Goal: Transaction & Acquisition: Purchase product/service

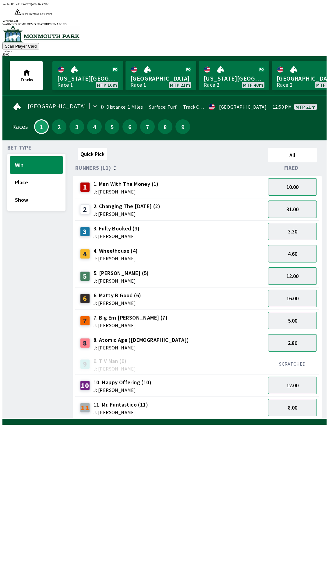
click at [296, 200] on button "31.00" at bounding box center [292, 208] width 49 height 17
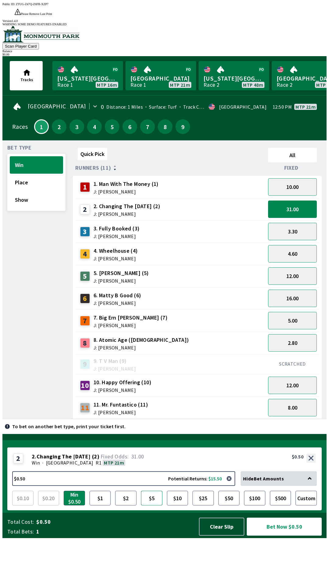
click at [147, 505] on button "$5" at bounding box center [151, 498] width 21 height 15
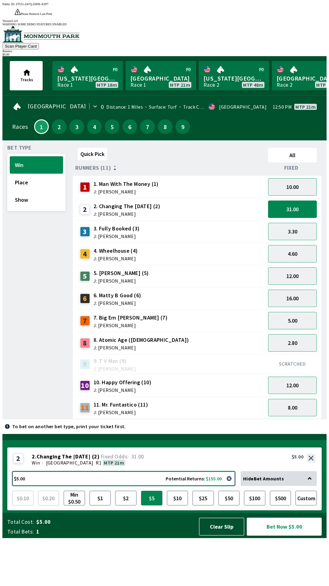
click at [192, 486] on button "$5.00 Potential Returns: $155.00" at bounding box center [123, 478] width 223 height 15
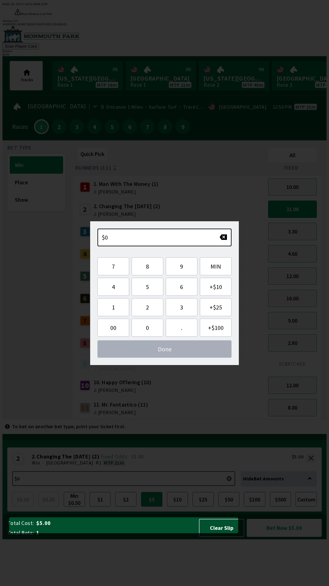
click at [94, 410] on span "J: [PERSON_NAME]" at bounding box center [121, 412] width 55 height 5
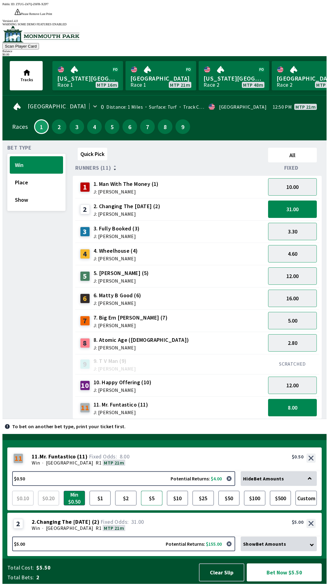
click at [152, 497] on button "$5" at bounding box center [151, 498] width 21 height 15
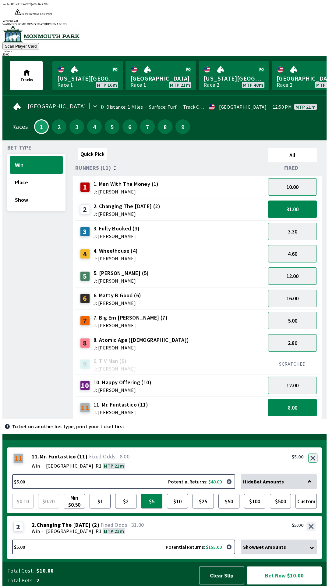
click at [314, 460] on button "button" at bounding box center [313, 457] width 9 height 9
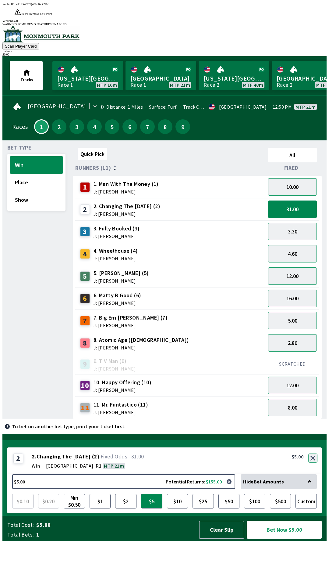
click at [313, 462] on button "button" at bounding box center [313, 457] width 9 height 9
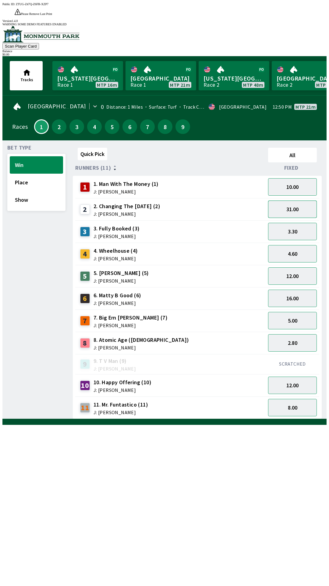
click at [287, 200] on button "31.00" at bounding box center [292, 208] width 49 height 17
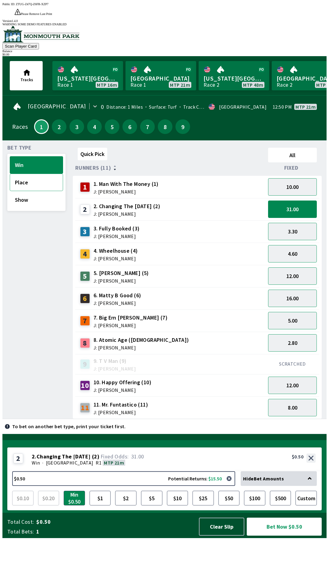
click at [20, 174] on button "Place" at bounding box center [36, 182] width 53 height 17
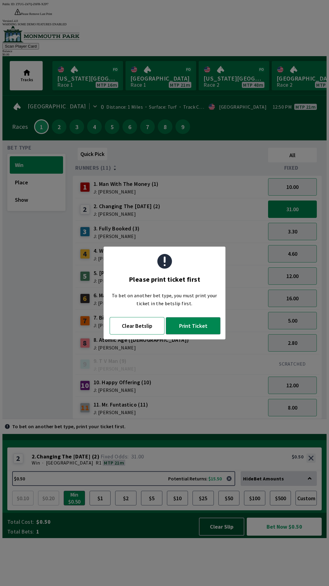
click at [135, 320] on button "Clear Betslip" at bounding box center [137, 325] width 55 height 17
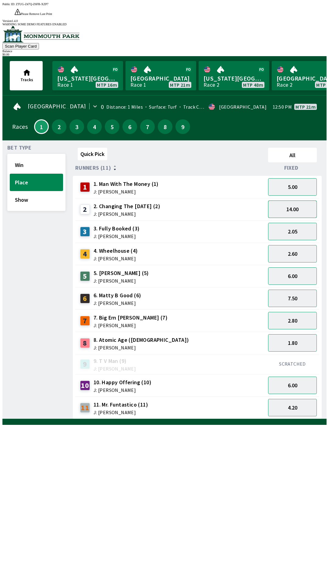
click at [282, 200] on button "14.00" at bounding box center [292, 208] width 49 height 17
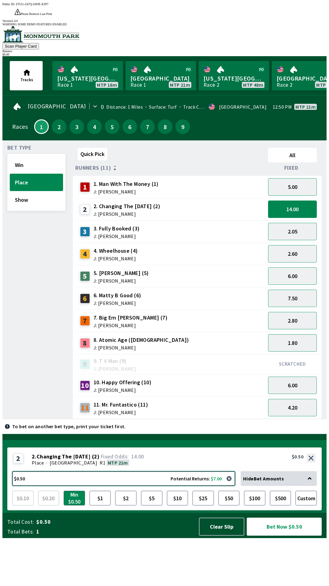
click at [57, 486] on button "$0.50 Potential Returns: $7.00" at bounding box center [123, 478] width 223 height 15
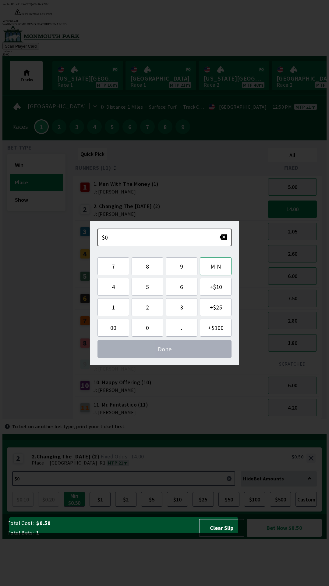
click at [213, 267] on button "MIN" at bounding box center [216, 266] width 32 height 18
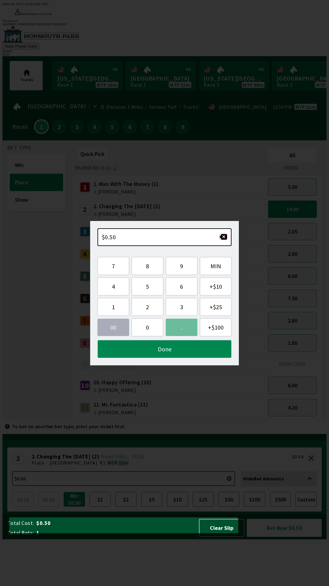
click at [222, 239] on button "button" at bounding box center [224, 237] width 8 height 6
click at [222, 237] on button "button" at bounding box center [224, 237] width 8 height 6
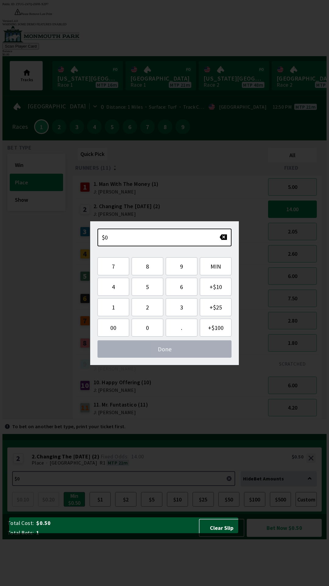
click at [214, 240] on div "$0" at bounding box center [165, 237] width 134 height 18
click at [214, 238] on div "$0" at bounding box center [165, 237] width 134 height 18
click at [213, 238] on div "$0" at bounding box center [165, 237] width 134 height 18
click at [139, 288] on button "5" at bounding box center [148, 287] width 32 height 18
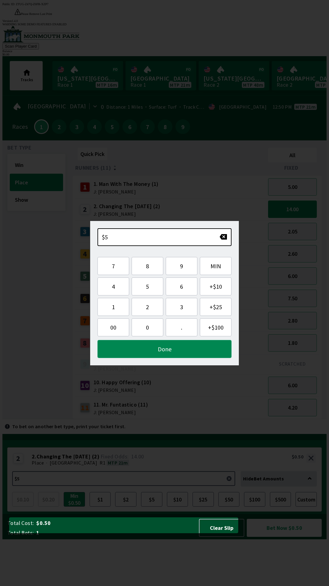
click at [143, 348] on button "Done" at bounding box center [165, 349] width 134 height 18
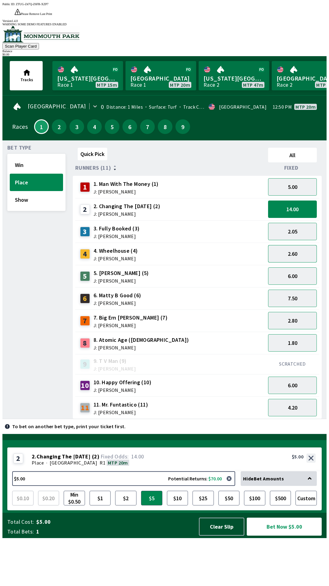
click at [287, 245] on button "2.60" at bounding box center [292, 253] width 49 height 17
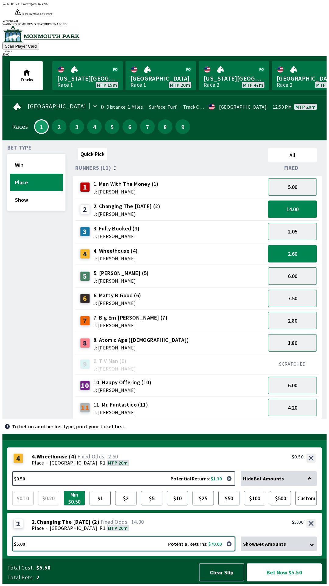
click at [80, 544] on button "$5.00 Potential Returns: $70.00" at bounding box center [123, 543] width 223 height 15
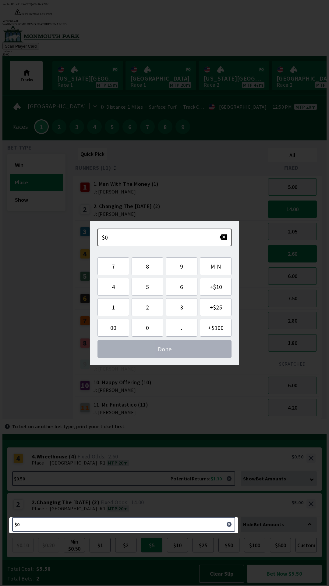
click at [115, 346] on span "Done" at bounding box center [164, 349] width 124 height 8
click at [34, 270] on div "Bet Type Win Place Show" at bounding box center [36, 282] width 58 height 274
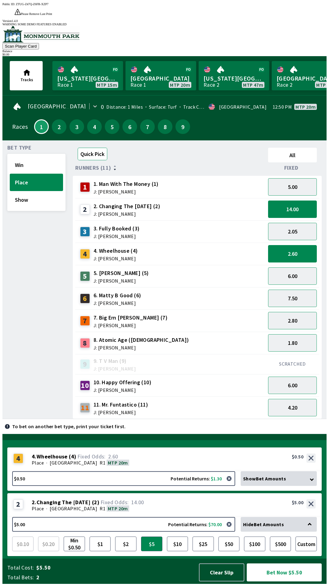
click at [97, 148] on button "Quick Pick" at bounding box center [93, 154] width 30 height 13
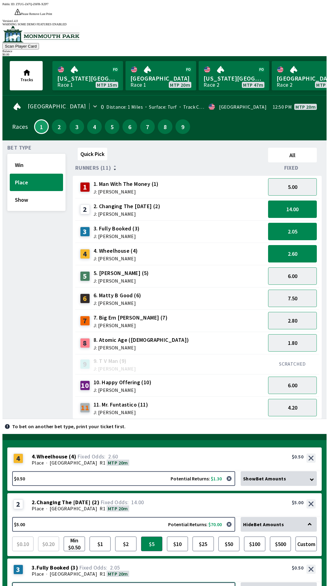
click at [43, 582] on button "$0.50 Potential Returns: $1.02" at bounding box center [123, 589] width 223 height 15
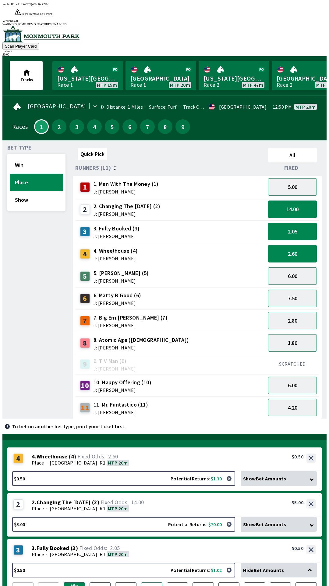
click at [153, 582] on button "$5" at bounding box center [151, 589] width 21 height 15
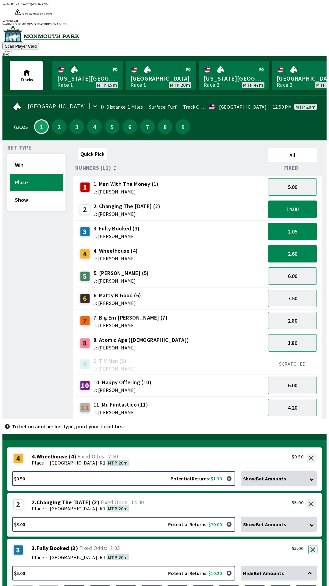
click at [314, 545] on button "button" at bounding box center [313, 549] width 9 height 9
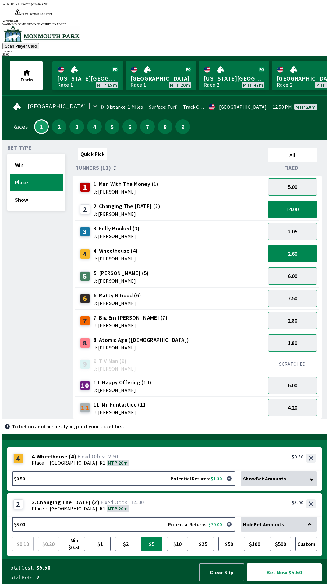
click at [310, 451] on div "4 4 . Wheelhouse ( 4 ) Place · [GEOGRAPHIC_DATA] R1 MTP 20m 4. Wheelhouse (4) 2…" at bounding box center [164, 459] width 315 height 24
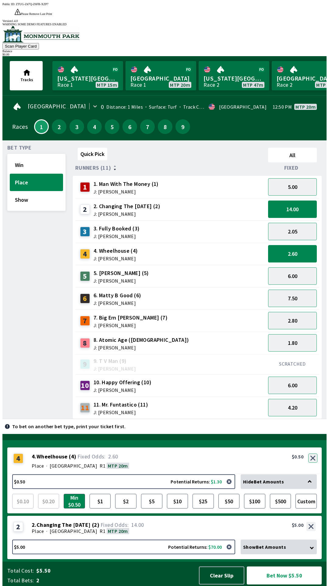
click at [310, 460] on div "4 4 . Wheelhouse ( 4 ) Place · [GEOGRAPHIC_DATA] R1 MTP 20m 4. Wheelhouse (4) 2…" at bounding box center [164, 460] width 315 height 27
click at [312, 458] on button "button" at bounding box center [313, 457] width 9 height 9
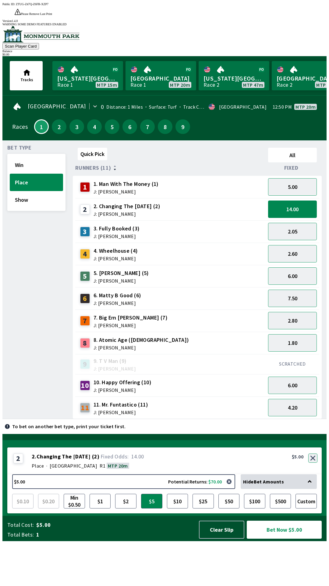
click at [311, 474] on div "2 2 . Changing The [DATE] ( 2 ) Place · [GEOGRAPHIC_DATA] R1 MTP 20m 2. Changin…" at bounding box center [164, 460] width 315 height 27
click at [313, 462] on button "button" at bounding box center [313, 457] width 9 height 9
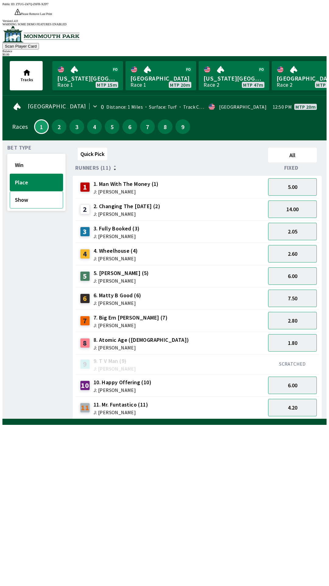
click at [31, 191] on button "Show" at bounding box center [36, 199] width 53 height 17
click at [28, 156] on button "Win" at bounding box center [36, 164] width 53 height 17
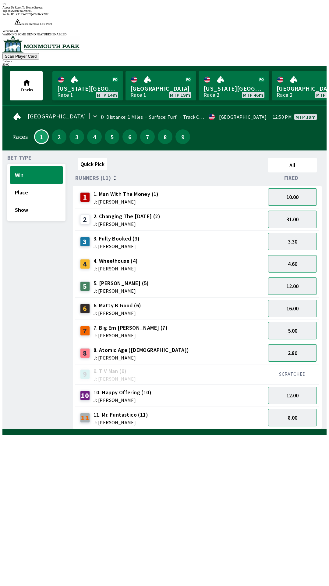
click at [122, 324] on span "7. Big Ern [PERSON_NAME] (7)" at bounding box center [131, 328] width 74 height 8
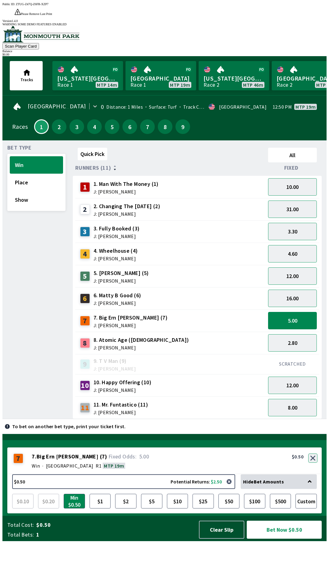
click at [314, 462] on button "button" at bounding box center [313, 457] width 9 height 9
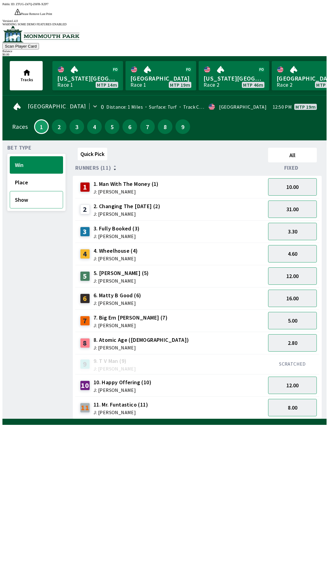
click at [19, 191] on button "Show" at bounding box center [36, 199] width 53 height 17
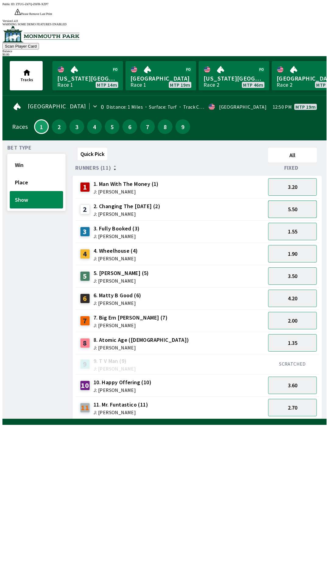
click at [289, 200] on button "5.50" at bounding box center [292, 208] width 49 height 17
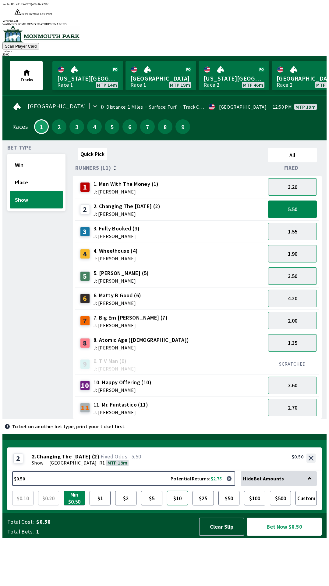
click at [181, 505] on button "$10" at bounding box center [177, 498] width 21 height 15
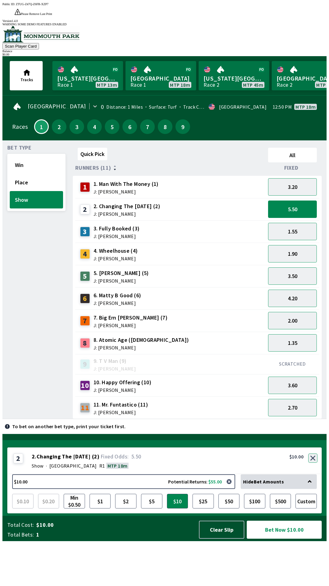
click at [314, 462] on button "button" at bounding box center [313, 457] width 9 height 9
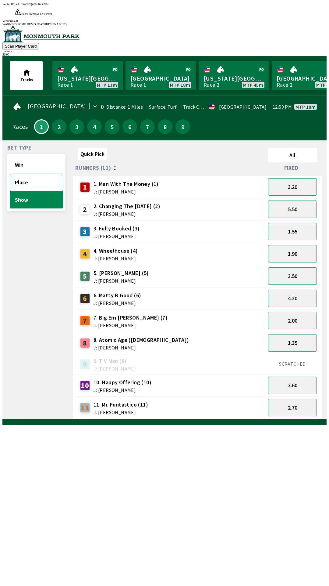
click at [26, 174] on button "Place" at bounding box center [36, 182] width 53 height 17
click at [282, 200] on button "14.00" at bounding box center [292, 208] width 49 height 17
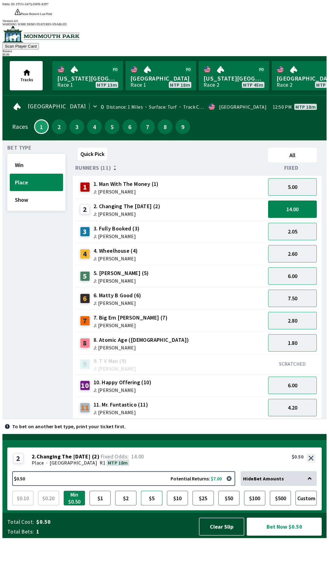
click at [149, 505] on button "$5" at bounding box center [151, 498] width 21 height 15
click at [22, 191] on button "Show" at bounding box center [36, 199] width 53 height 17
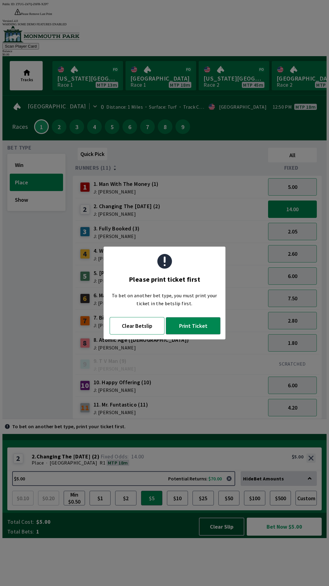
click at [124, 327] on button "Clear Betslip" at bounding box center [137, 325] width 55 height 17
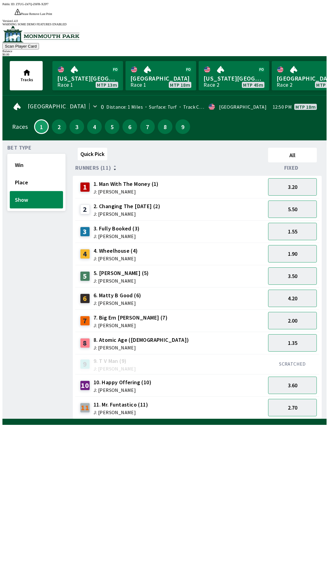
click at [19, 191] on button "Show" at bounding box center [36, 199] width 53 height 17
click at [19, 174] on button "Place" at bounding box center [36, 182] width 53 height 17
click at [21, 191] on button "Show" at bounding box center [36, 199] width 53 height 17
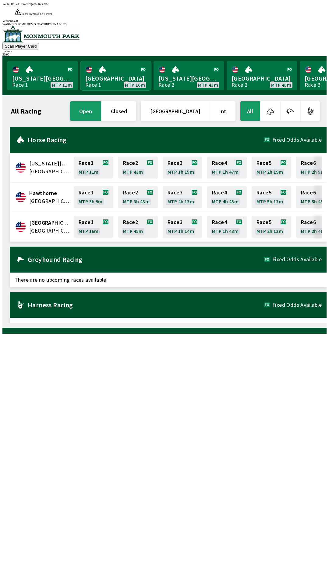
click at [98, 67] on link "[GEOGRAPHIC_DATA] Race 1 MTP 16m" at bounding box center [116, 75] width 71 height 29
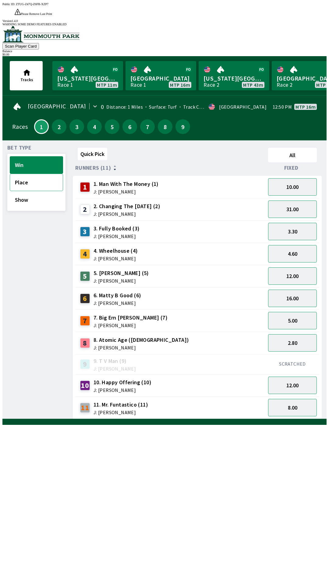
click at [19, 174] on button "Place" at bounding box center [36, 182] width 53 height 17
click at [289, 200] on button "14.00" at bounding box center [292, 208] width 49 height 17
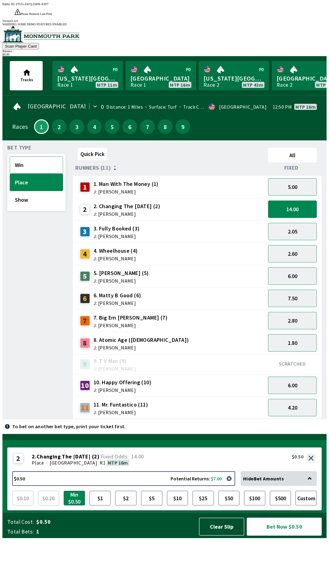
click at [21, 156] on button "Win" at bounding box center [36, 164] width 53 height 17
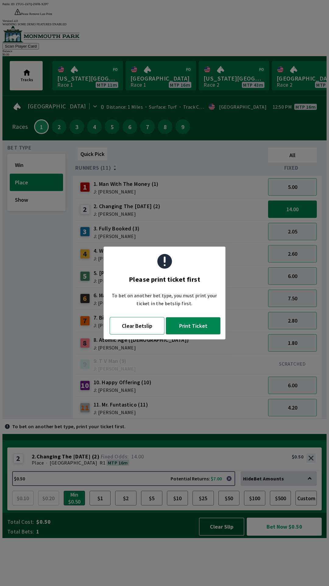
click at [127, 328] on button "Clear Betslip" at bounding box center [137, 325] width 55 height 17
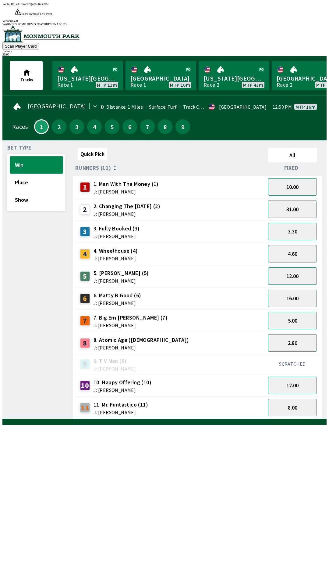
click at [25, 156] on button "Win" at bounding box center [36, 164] width 53 height 17
click at [286, 200] on button "31.00" at bounding box center [292, 208] width 49 height 17
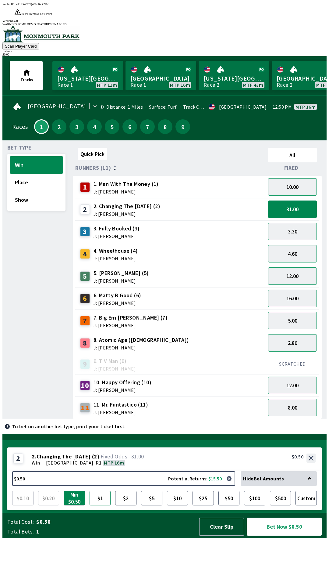
click at [99, 505] on button "$1" at bounding box center [100, 498] width 21 height 15
click at [24, 174] on button "Place" at bounding box center [36, 182] width 53 height 17
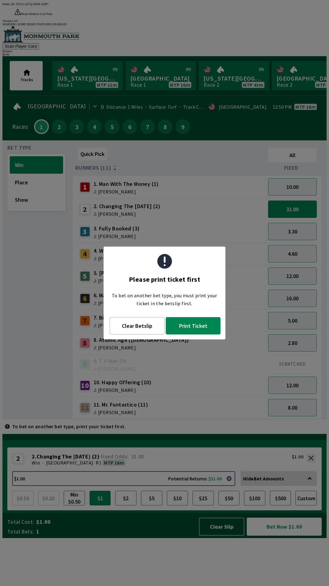
click at [189, 325] on button "Print Ticket" at bounding box center [193, 325] width 55 height 17
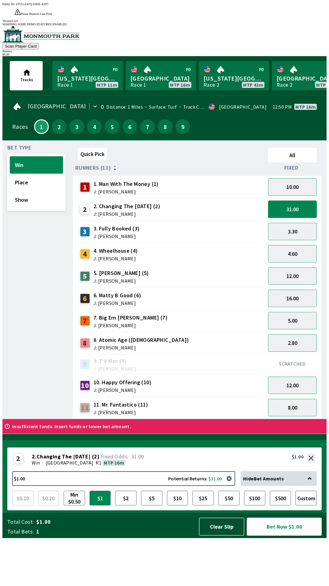
click at [18, 156] on button "Win" at bounding box center [36, 164] width 53 height 17
click at [182, 505] on button "$10" at bounding box center [177, 498] width 21 height 15
click at [22, 174] on button "Place" at bounding box center [36, 182] width 53 height 17
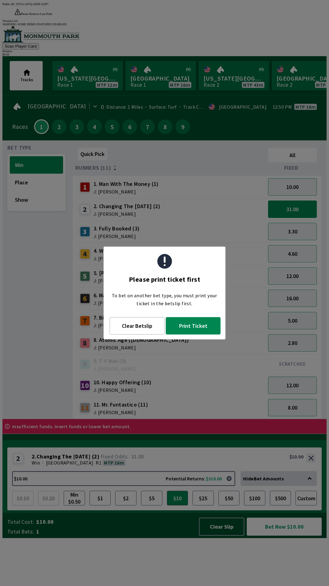
click at [180, 327] on button "Print Ticket" at bounding box center [193, 325] width 55 height 17
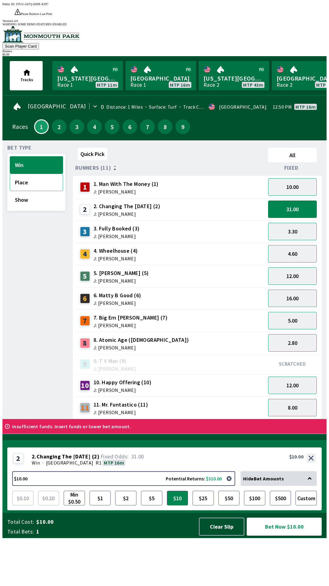
click at [10, 174] on button "Place" at bounding box center [36, 182] width 53 height 17
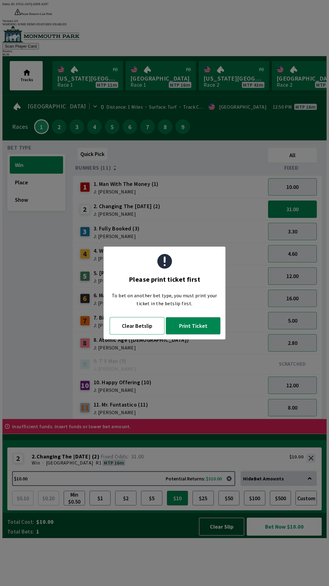
click at [134, 323] on button "Clear Betslip" at bounding box center [137, 325] width 55 height 17
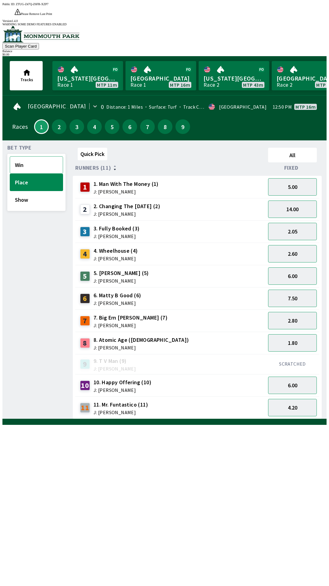
click at [34, 156] on button "Win" at bounding box center [36, 164] width 53 height 17
click at [299, 200] on button "31.00" at bounding box center [292, 208] width 49 height 17
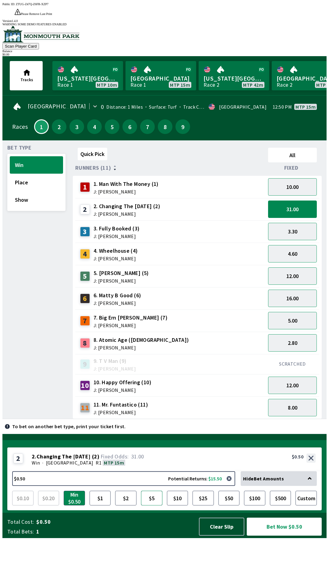
click at [150, 505] on button "$5" at bounding box center [151, 498] width 21 height 15
click at [33, 174] on button "Place" at bounding box center [36, 182] width 53 height 17
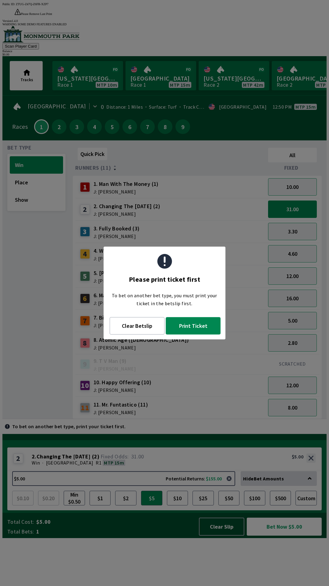
click at [186, 328] on button "Print Ticket" at bounding box center [193, 325] width 55 height 17
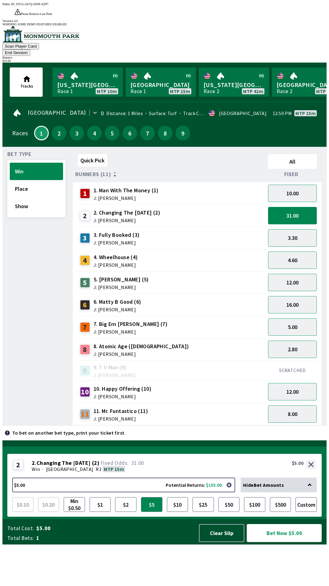
click at [268, 542] on button "Bet Now $5.00" at bounding box center [284, 533] width 75 height 18
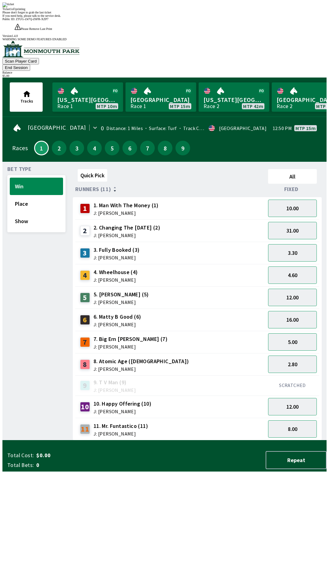
click at [61, 17] on span "If you need help, please talk to the service desk." at bounding box center [31, 15] width 59 height 3
click at [285, 440] on div "Quick Pick All Runners (11) Fixed 1 1. Man With The Money (1) J: [PERSON_NAME] …" at bounding box center [200, 304] width 254 height 274
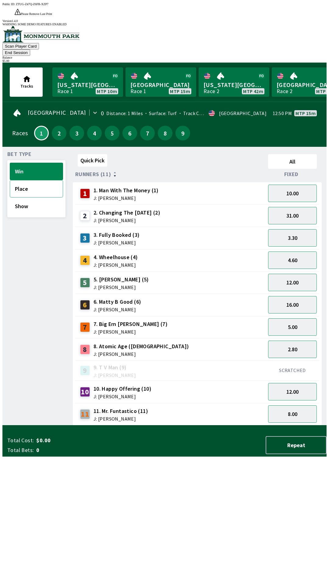
click at [33, 180] on button "Place" at bounding box center [36, 188] width 53 height 17
click at [32, 197] on button "Show" at bounding box center [36, 205] width 53 height 17
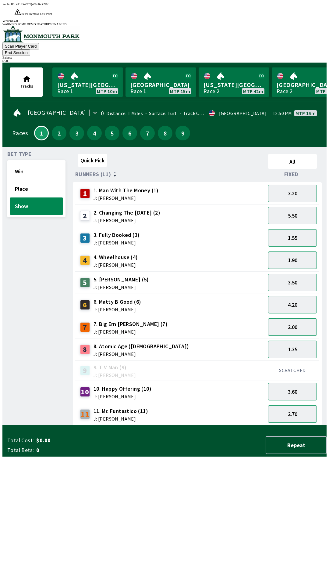
click at [289, 251] on button "1.90" at bounding box center [292, 259] width 49 height 17
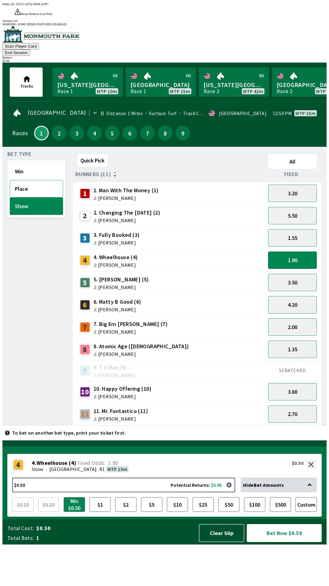
click at [31, 180] on button "Place" at bounding box center [36, 188] width 53 height 17
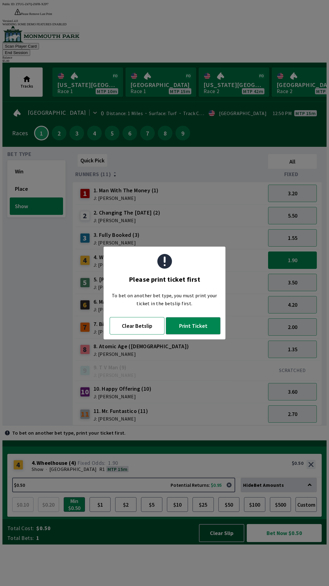
click at [128, 326] on button "Clear Betslip" at bounding box center [137, 325] width 55 height 17
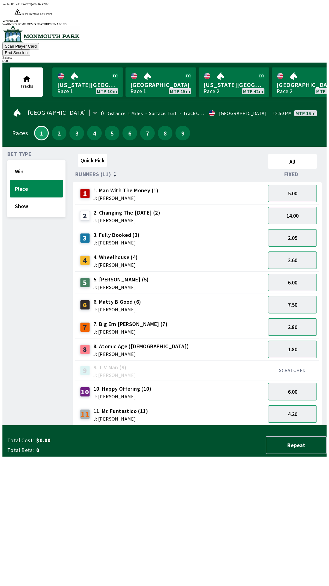
click at [291, 251] on button "2.60" at bounding box center [292, 259] width 49 height 17
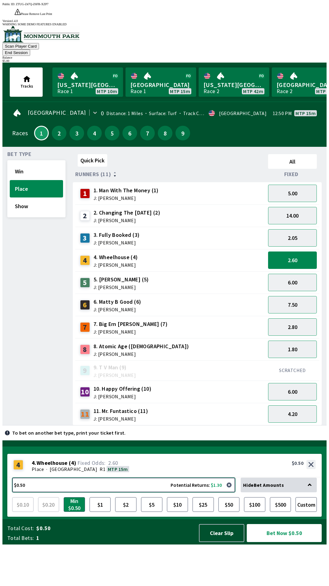
click at [150, 492] on button "$0.50 Potential Returns: $1.30" at bounding box center [123, 484] width 223 height 15
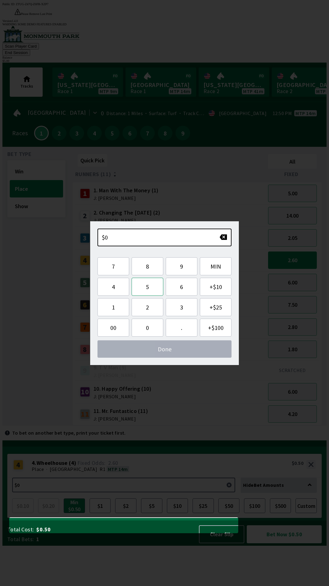
click at [142, 289] on button "5" at bounding box center [148, 287] width 32 height 18
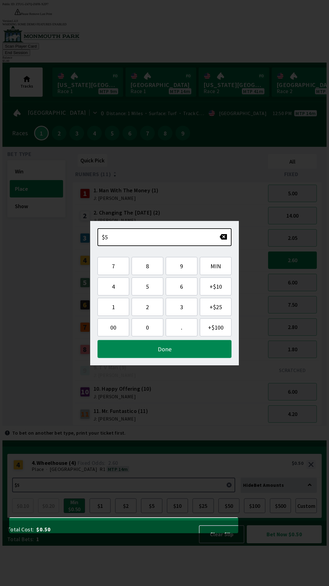
click at [149, 343] on button "Done" at bounding box center [165, 349] width 134 height 18
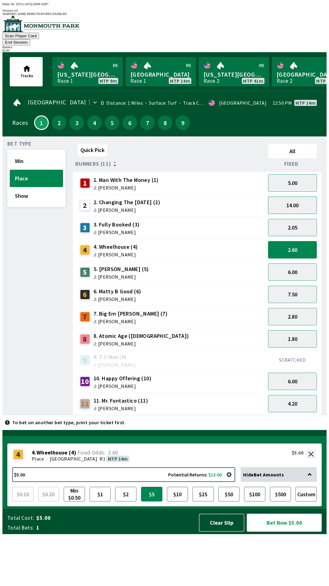
click at [296, 196] on button "14.00" at bounding box center [292, 204] width 49 height 17
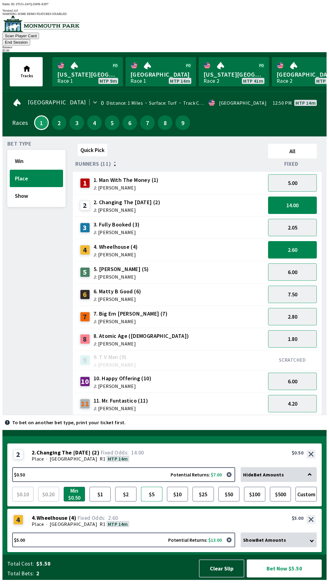
click at [150, 498] on button "$5" at bounding box center [151, 494] width 21 height 15
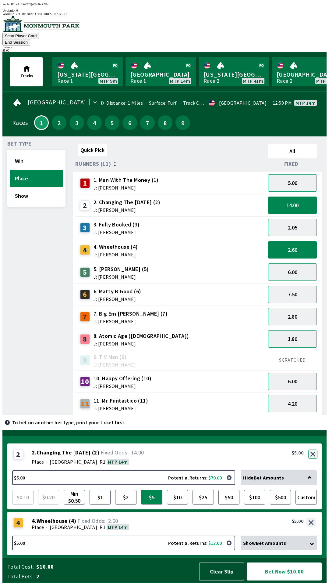
click at [311, 457] on button "button" at bounding box center [313, 453] width 9 height 9
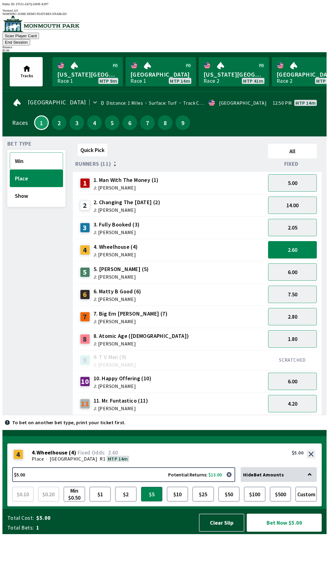
click at [30, 152] on button "Win" at bounding box center [36, 160] width 53 height 17
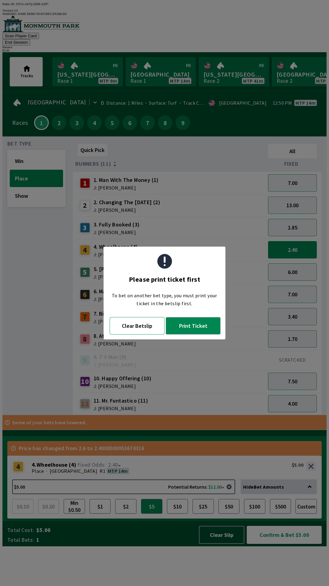
click at [138, 325] on button "Clear Betslip" at bounding box center [137, 325] width 55 height 17
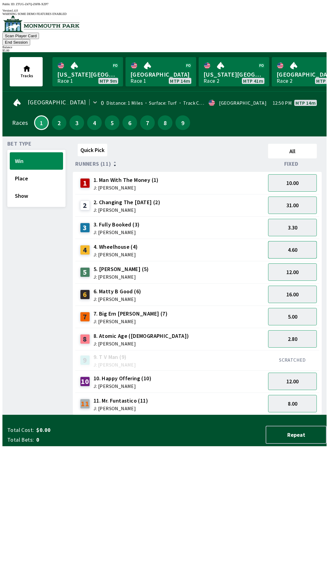
click at [288, 241] on button "4.60" at bounding box center [292, 249] width 49 height 17
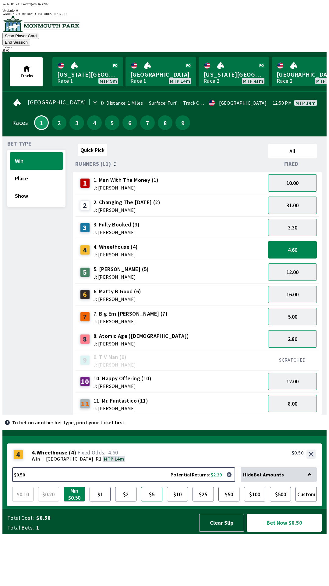
click at [151, 501] on button "$5" at bounding box center [151, 494] width 21 height 15
click at [40, 170] on button "Place" at bounding box center [36, 178] width 53 height 17
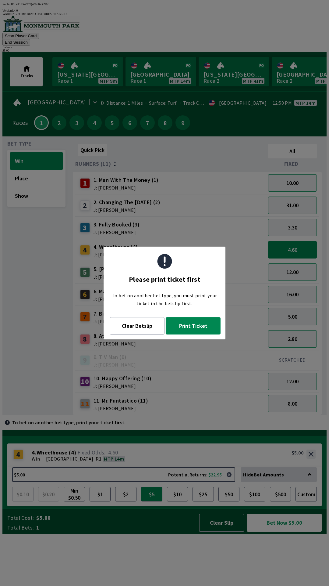
click at [192, 324] on button "Print Ticket" at bounding box center [193, 325] width 55 height 17
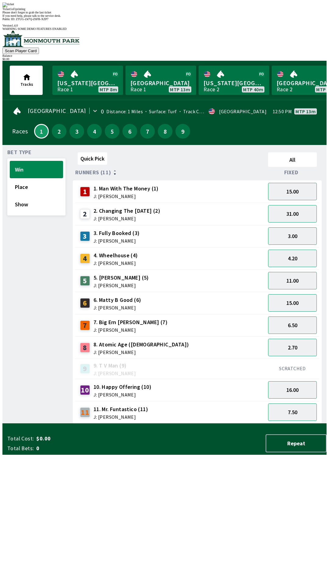
click at [286, 423] on div "Quick Pick All Runners (11) Fixed 1 1. Man With The Money (1) J: [PERSON_NAME] …" at bounding box center [200, 287] width 254 height 274
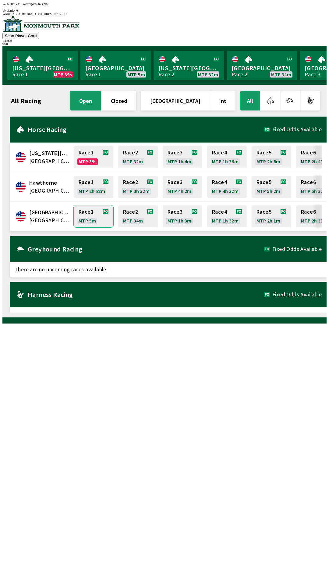
click at [96, 207] on link "Race 1 MTP 5m" at bounding box center [94, 216] width 40 height 22
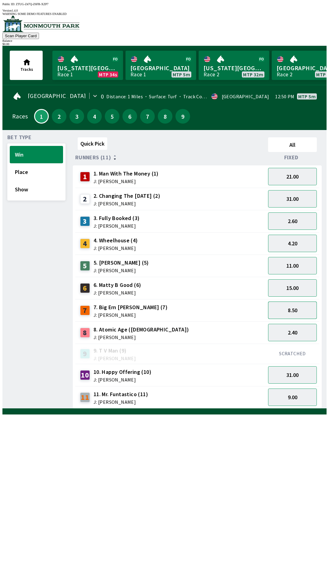
click at [297, 301] on button "8.50" at bounding box center [292, 309] width 49 height 17
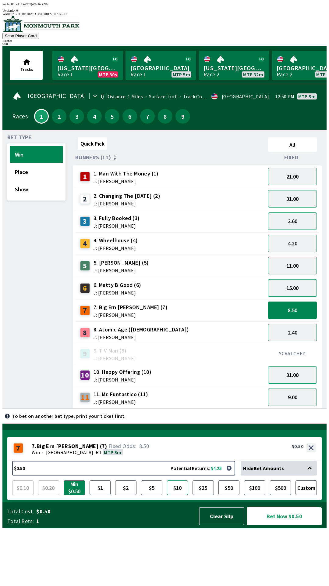
click at [177, 495] on button "$10" at bounding box center [177, 487] width 21 height 15
click at [304, 286] on button "15.00" at bounding box center [292, 287] width 49 height 17
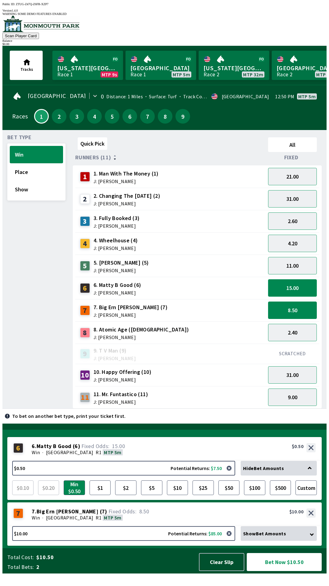
click at [296, 282] on button "15.00" at bounding box center [292, 287] width 49 height 17
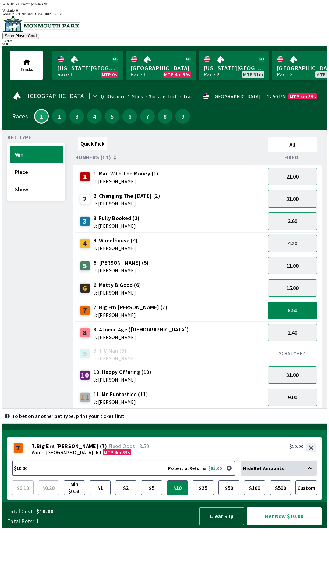
click at [295, 238] on button "4.20" at bounding box center [292, 243] width 49 height 17
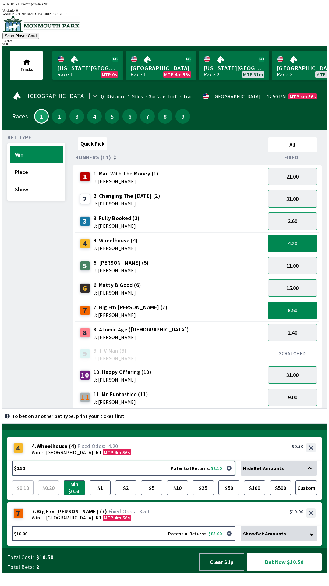
click at [146, 475] on button "$0.50 Potential Returns: $2.10" at bounding box center [123, 468] width 223 height 15
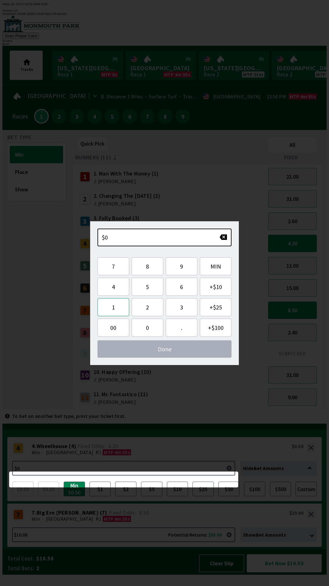
click at [122, 306] on button "1" at bounding box center [114, 307] width 32 height 18
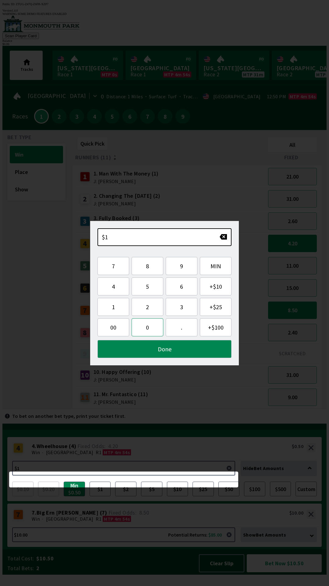
click at [145, 330] on button "0" at bounding box center [148, 327] width 32 height 18
click at [178, 351] on button "Done" at bounding box center [165, 349] width 134 height 18
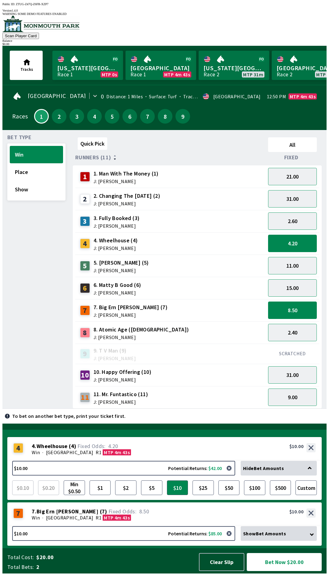
click at [281, 571] on button "Bet Now $20.00" at bounding box center [284, 562] width 75 height 18
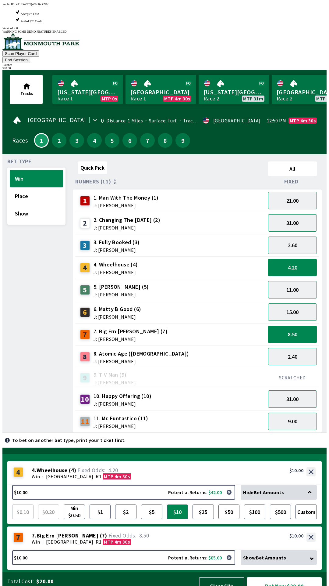
click at [287, 577] on button "Bet Now $20.00" at bounding box center [284, 586] width 75 height 18
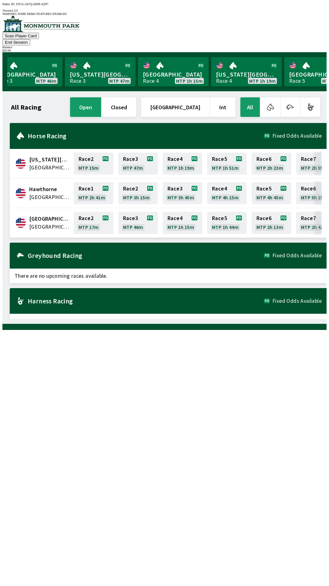
scroll to position [0, 169]
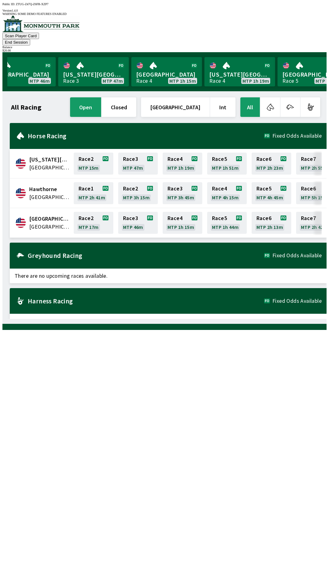
click at [254, 97] on button "All" at bounding box center [251, 107] width 20 height 20
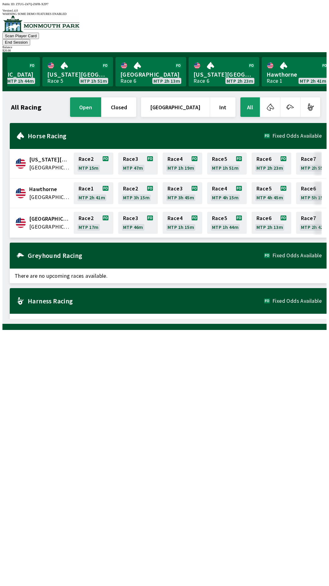
scroll to position [0, 552]
click at [253, 298] on h2 "Harness Racing" at bounding box center [146, 300] width 237 height 5
click at [126, 293] on div "Harness Racing Fixed Odds Available" at bounding box center [168, 301] width 317 height 26
click at [238, 319] on div "All Racing open closed [GEOGRAPHIC_DATA] Int All [US_STATE][GEOGRAPHIC_DATA] [G…" at bounding box center [167, 207] width 320 height 223
click at [72, 66] on link "[GEOGRAPHIC_DATA] Race 6 MTP 2h 13m" at bounding box center [76, 71] width 71 height 29
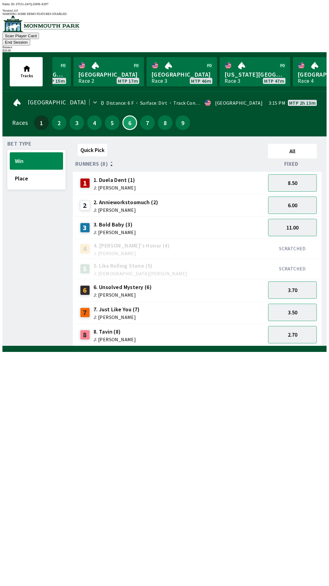
scroll to position [0, 48]
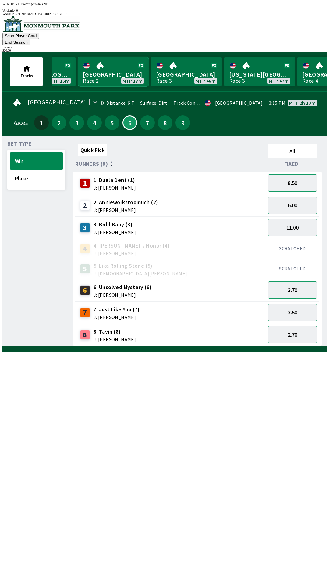
click at [123, 66] on link "[GEOGRAPHIC_DATA] Race 2 MTP 17m" at bounding box center [113, 71] width 71 height 29
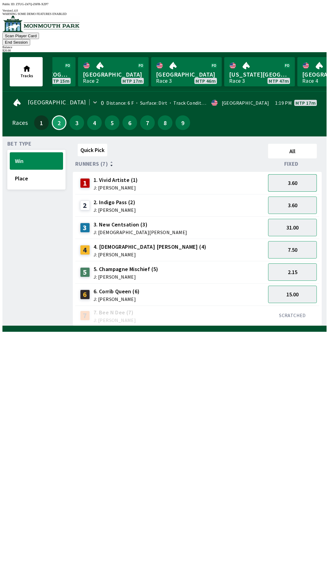
click at [305, 174] on button "3.60" at bounding box center [292, 182] width 49 height 17
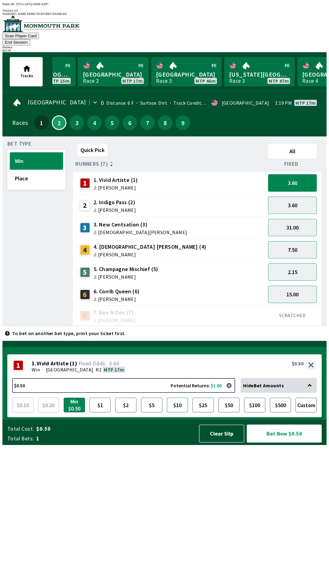
click at [178, 412] on button "$10" at bounding box center [177, 404] width 21 height 15
click at [299, 198] on button "3.60" at bounding box center [292, 204] width 49 height 17
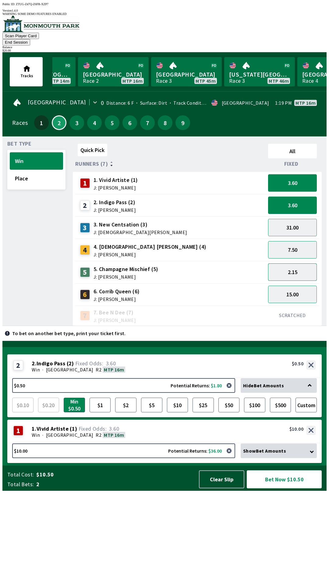
click at [301, 263] on button "2.15" at bounding box center [292, 271] width 49 height 17
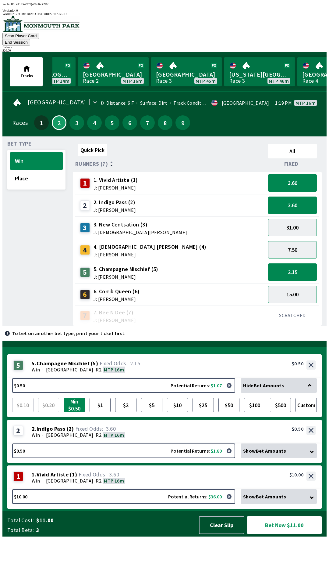
click at [288, 534] on button "Bet Now $11.00" at bounding box center [284, 525] width 75 height 18
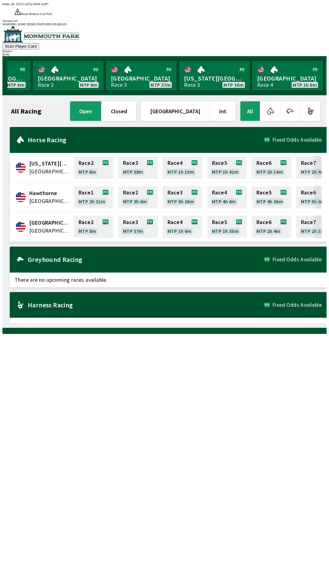
click at [73, 323] on div "All Racing open closed [GEOGRAPHIC_DATA] Int All [US_STATE][GEOGRAPHIC_DATA] [G…" at bounding box center [167, 211] width 320 height 223
click at [55, 63] on link "[GEOGRAPHIC_DATA] Race 2 MTP 8m" at bounding box center [68, 75] width 71 height 29
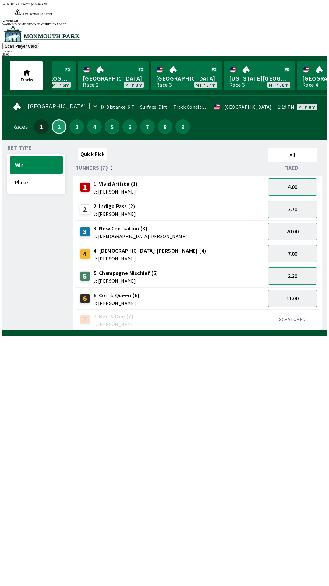
click at [109, 119] on button "5" at bounding box center [112, 126] width 15 height 15
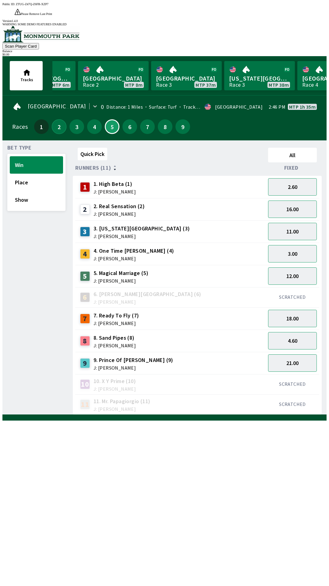
click at [60, 119] on button "2" at bounding box center [59, 126] width 15 height 15
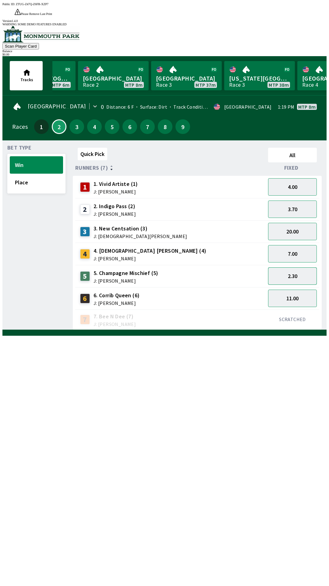
click at [293, 267] on button "2.30" at bounding box center [292, 275] width 49 height 17
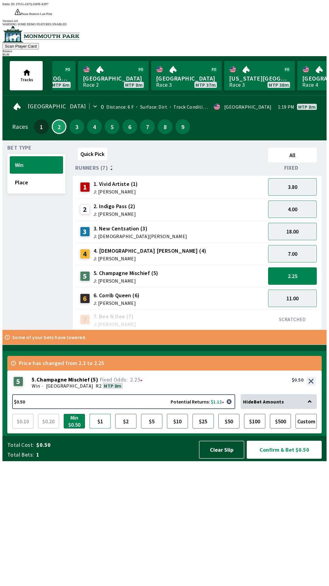
click at [103, 428] on button "$1" at bounding box center [100, 421] width 21 height 15
click at [147, 428] on button "$5" at bounding box center [151, 421] width 21 height 15
click at [183, 428] on button "$10" at bounding box center [177, 421] width 21 height 15
click at [157, 428] on button "$5" at bounding box center [151, 421] width 21 height 15
click at [102, 269] on span "5. Champagne Mischief (5)" at bounding box center [126, 273] width 65 height 8
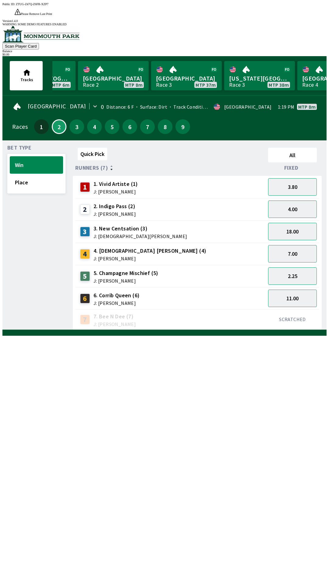
click at [114, 269] on span "5. Champagne Mischief (5)" at bounding box center [126, 273] width 65 height 8
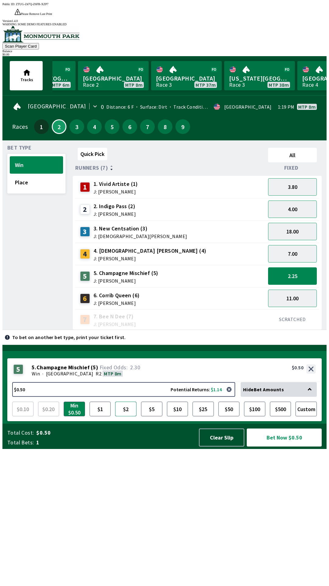
click at [128, 416] on button "$2" at bounding box center [125, 408] width 21 height 15
click at [145, 416] on button "$5" at bounding box center [151, 408] width 21 height 15
click at [21, 174] on button "Place" at bounding box center [36, 182] width 53 height 17
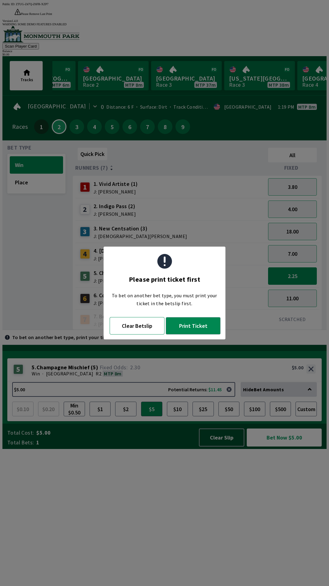
click at [126, 327] on button "Clear Betslip" at bounding box center [137, 325] width 55 height 17
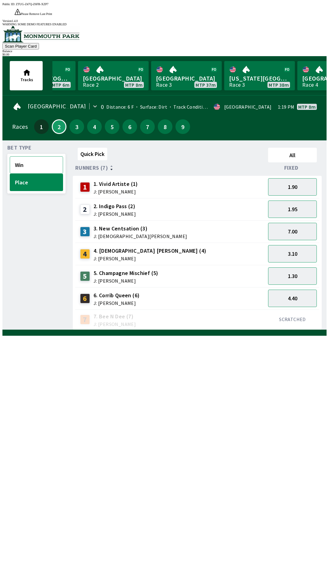
click at [23, 156] on button "Win" at bounding box center [36, 164] width 53 height 17
click at [288, 267] on button "2.30" at bounding box center [292, 275] width 49 height 17
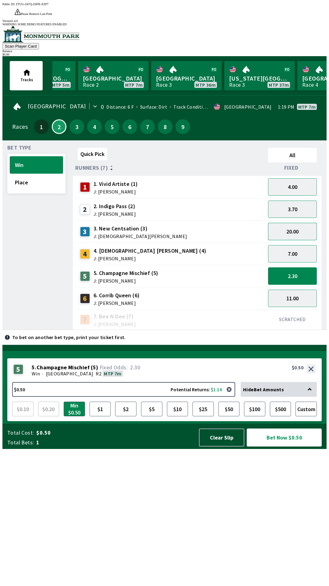
click at [287, 223] on button "20.00" at bounding box center [292, 231] width 49 height 17
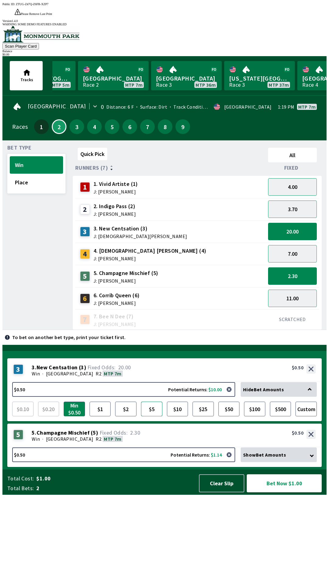
click at [155, 416] on button "$5" at bounding box center [151, 408] width 21 height 15
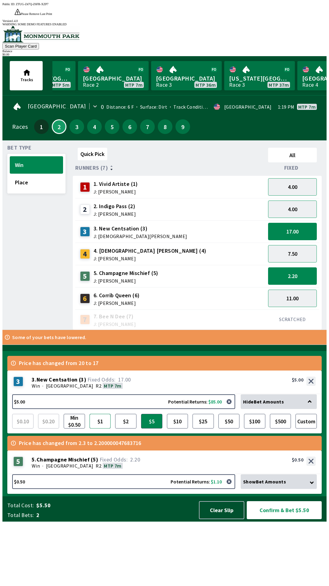
click at [98, 428] on button "$1" at bounding box center [100, 421] width 21 height 15
click at [291, 223] on button "17.00" at bounding box center [292, 231] width 49 height 17
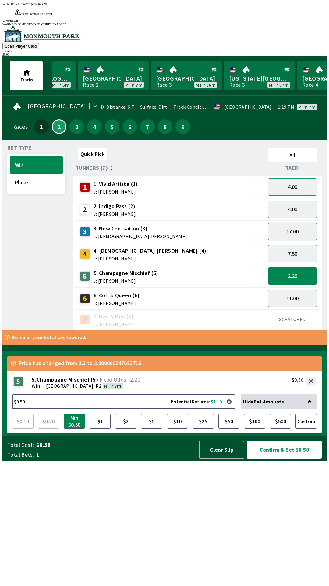
click at [268, 223] on button "17.00" at bounding box center [292, 231] width 49 height 17
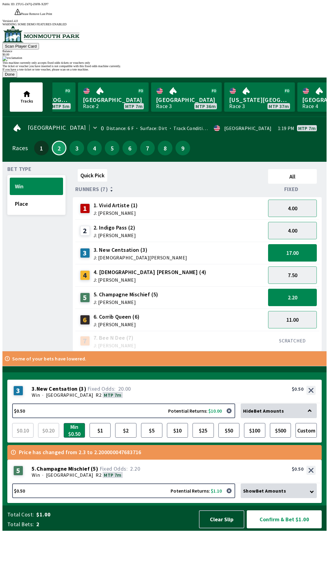
click at [17, 77] on button "Done" at bounding box center [9, 74] width 15 height 6
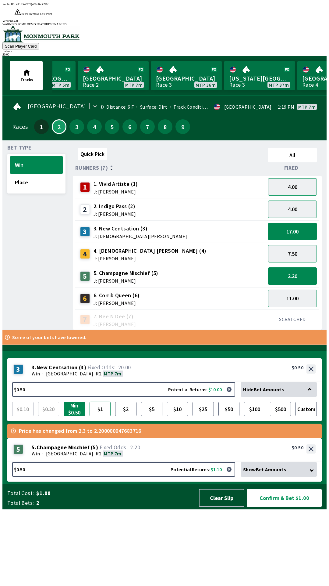
click at [95, 416] on button "$1" at bounding box center [100, 408] width 21 height 15
click at [289, 223] on button "17.00" at bounding box center [292, 231] width 49 height 17
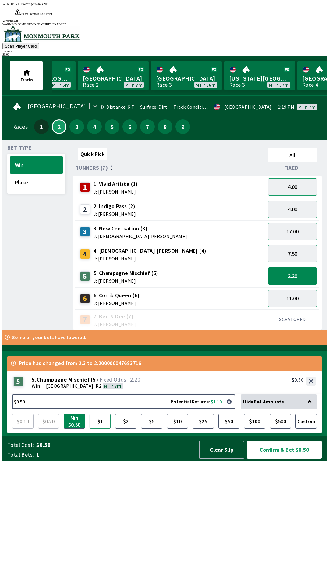
click at [101, 428] on button "$1" at bounding box center [100, 421] width 21 height 15
click at [280, 198] on div "4.00" at bounding box center [293, 209] width 54 height 22
click at [302, 245] on button "8.50" at bounding box center [292, 253] width 49 height 17
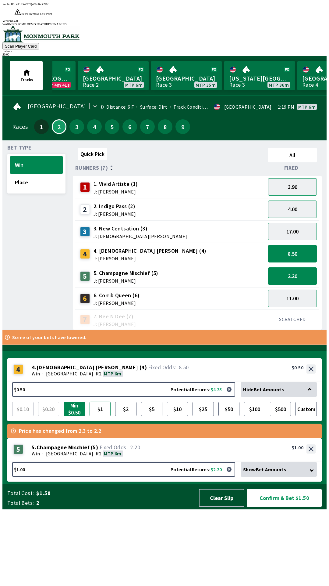
click at [99, 416] on button "$1" at bounding box center [100, 408] width 21 height 15
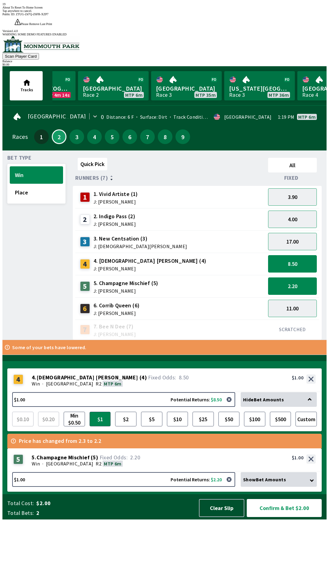
click at [124, 13] on div "19 About To Reset To Home Screen Tap anywhere to cancel." at bounding box center [164, 7] width 325 height 10
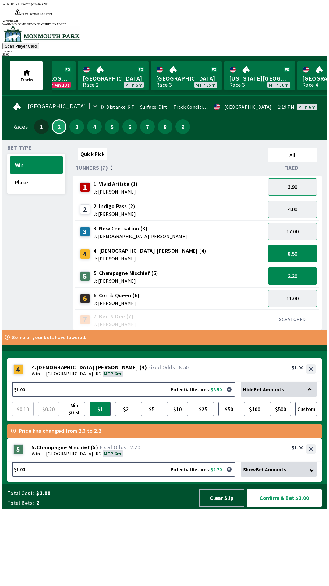
click at [94, 322] on span "J: [PERSON_NAME]" at bounding box center [115, 324] width 42 height 5
click at [223, 476] on button "$1.00 Potential Returns: $2.20" at bounding box center [123, 469] width 223 height 15
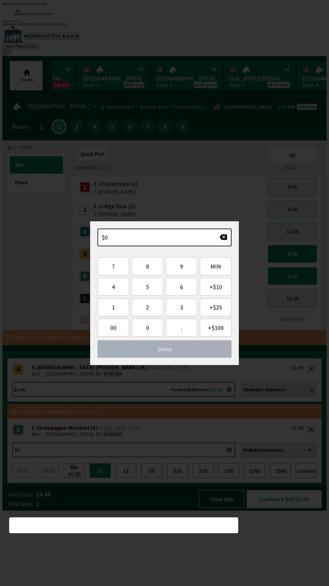
click at [64, 330] on div "Bet Type Win Place Quick Pick All Runners (7) Fixed 1 1. Vivid Artiste (1) J: […" at bounding box center [167, 236] width 320 height 187
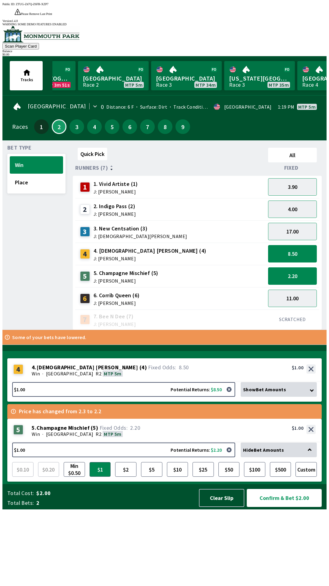
click at [290, 507] on button "Confirm & Bet $2.00" at bounding box center [284, 498] width 75 height 18
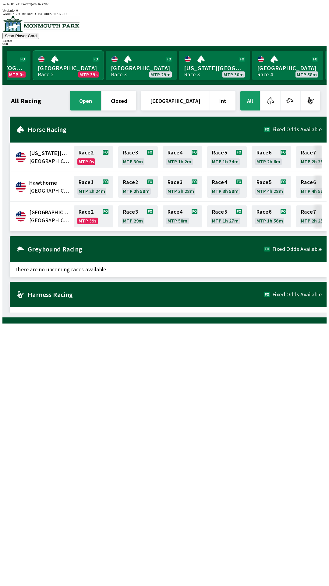
click at [63, 63] on link "[GEOGRAPHIC_DATA] Race 2 MTP 39s" at bounding box center [68, 65] width 71 height 29
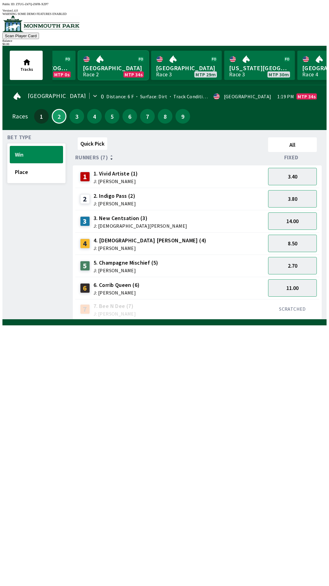
click at [78, 51] on link "[GEOGRAPHIC_DATA] Race 2 MTP 34s" at bounding box center [113, 65] width 71 height 29
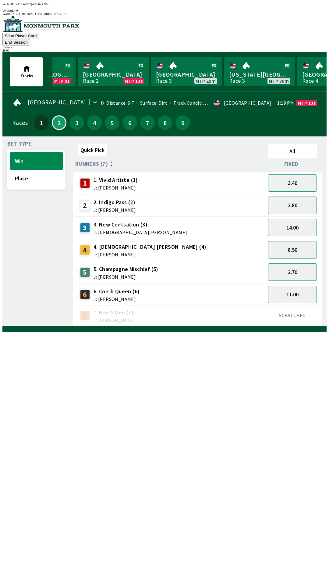
click at [288, 263] on button "2.70" at bounding box center [292, 271] width 49 height 17
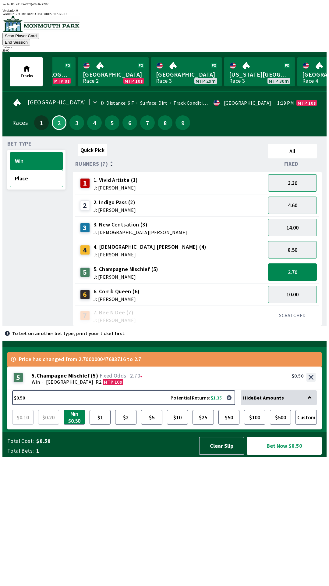
click at [25, 174] on button "Place" at bounding box center [36, 178] width 53 height 17
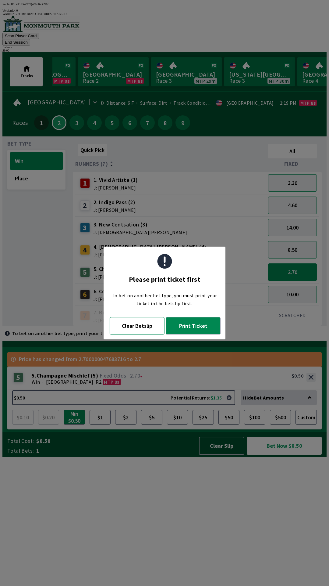
click at [130, 325] on button "Clear Betslip" at bounding box center [137, 325] width 55 height 17
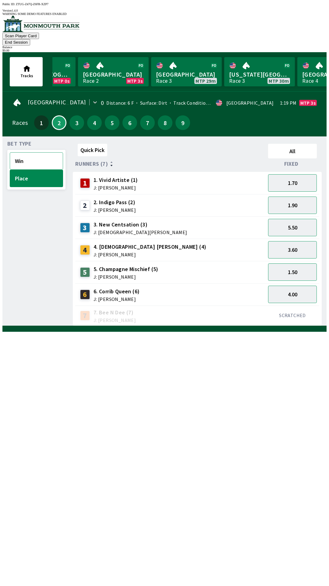
click at [23, 152] on button "Win" at bounding box center [36, 160] width 53 height 17
click at [29, 170] on button "Place" at bounding box center [36, 178] width 53 height 17
click at [289, 263] on button "1.50" at bounding box center [292, 271] width 49 height 17
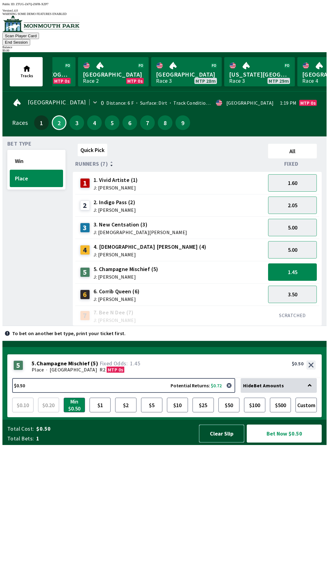
click at [228, 442] on button "Clear Slip" at bounding box center [221, 433] width 45 height 18
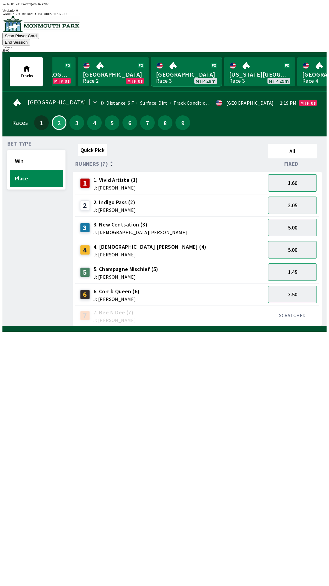
click at [177, 64] on link "Monmouth Park Race 3 MTP 28m" at bounding box center [186, 71] width 71 height 29
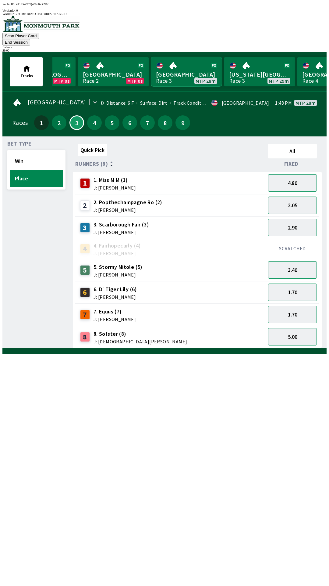
click at [177, 64] on link "Monmouth Park Race 3 MTP 28m" at bounding box center [186, 71] width 71 height 29
click at [23, 152] on button "Win" at bounding box center [36, 160] width 53 height 17
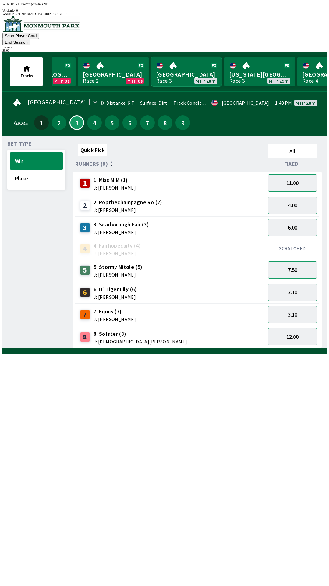
click at [181, 63] on link "Monmouth Park Race 3 MTP 28m" at bounding box center [186, 71] width 71 height 29
click at [185, 67] on link "Monmouth Park Race 3 MTP 28m" at bounding box center [186, 71] width 71 height 29
click at [290, 261] on button "7.50" at bounding box center [292, 269] width 49 height 17
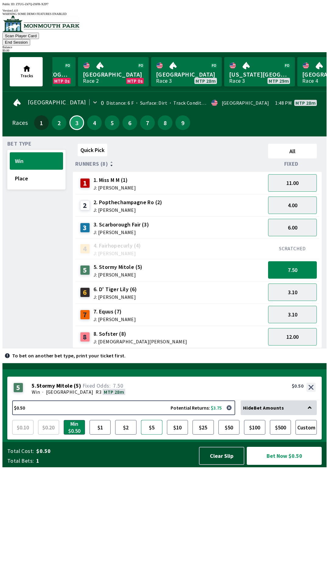
click at [155, 434] on button "$5" at bounding box center [151, 427] width 21 height 15
click at [17, 170] on button "Place" at bounding box center [36, 178] width 53 height 17
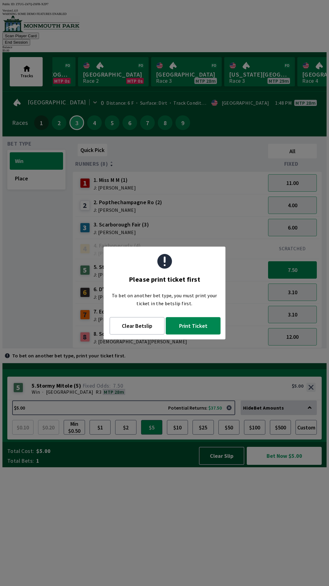
click at [190, 328] on button "Print Ticket" at bounding box center [193, 325] width 55 height 17
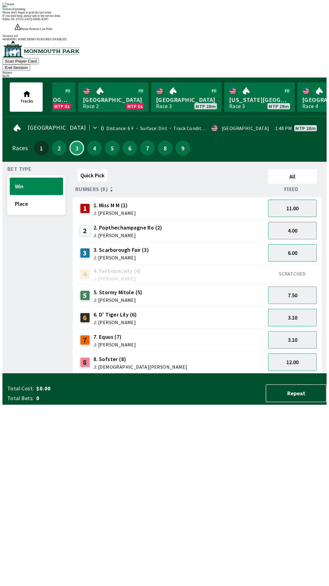
click at [81, 373] on div "Quick Pick All Runners (8) Fixed 1 1. Miss M M (1) J: [PERSON_NAME] 11.00 2 2. …" at bounding box center [200, 270] width 254 height 207
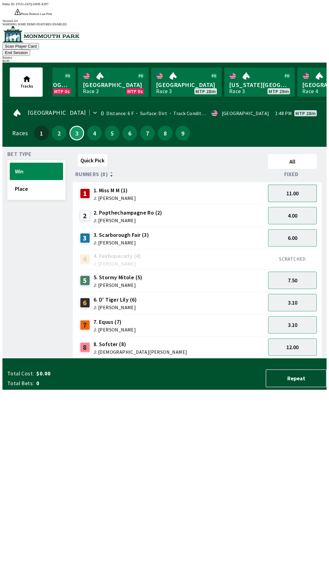
click at [286, 185] on button "11.00" at bounding box center [292, 193] width 49 height 17
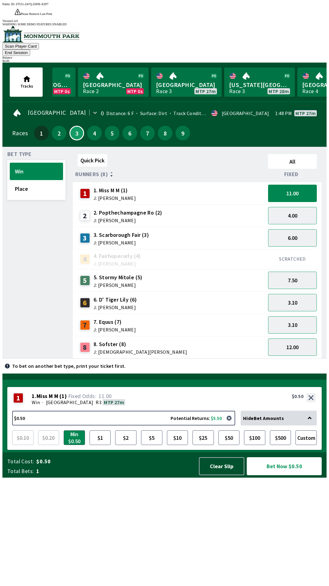
click at [271, 475] on button "Bet Now $0.50" at bounding box center [284, 466] width 75 height 18
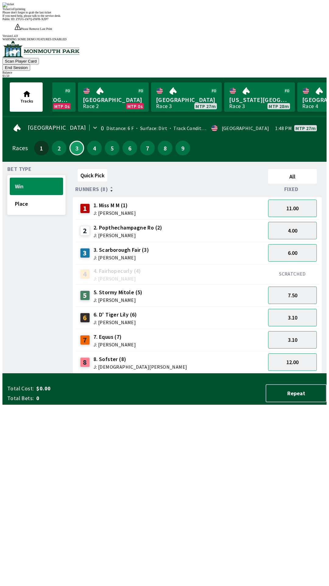
click at [217, 373] on div "Quick Pick All Runners (8) Fixed 1 1. Miss M M (1) J: [PERSON_NAME] 11.00 2 2. …" at bounding box center [200, 270] width 254 height 207
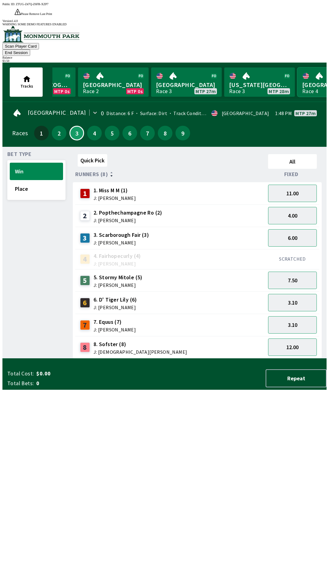
click at [310, 67] on link "[GEOGRAPHIC_DATA] Race 4 MTP 58m" at bounding box center [333, 81] width 71 height 29
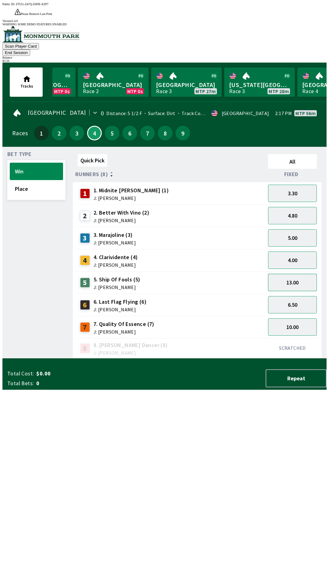
click at [290, 274] on button "13.00" at bounding box center [292, 282] width 49 height 17
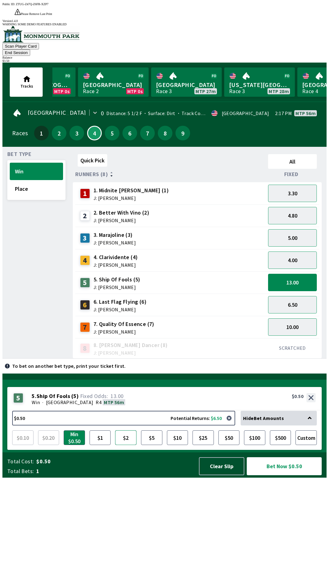
click at [126, 445] on button "$2" at bounding box center [125, 437] width 21 height 15
click at [308, 445] on button "Custom" at bounding box center [306, 437] width 21 height 15
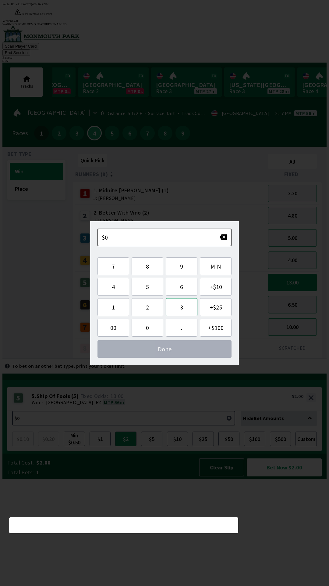
click at [181, 309] on button "3" at bounding box center [182, 307] width 32 height 18
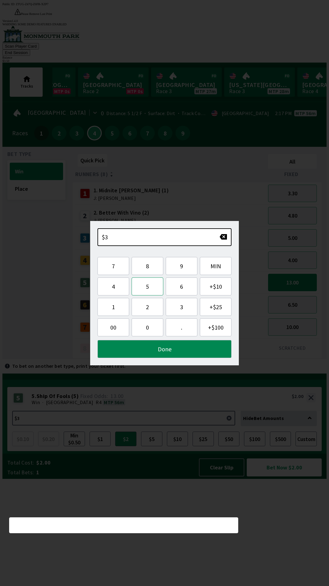
click at [148, 284] on button "5" at bounding box center [148, 286] width 32 height 18
click at [224, 237] on button "button" at bounding box center [224, 237] width 8 height 6
click at [185, 330] on button "." at bounding box center [182, 327] width 32 height 18
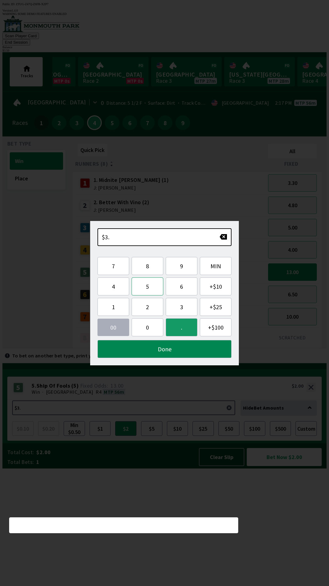
click at [149, 288] on button "5" at bounding box center [148, 286] width 32 height 18
click at [153, 350] on button "Done" at bounding box center [165, 349] width 134 height 18
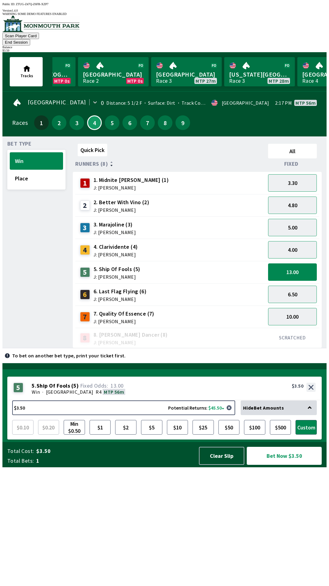
click at [279, 465] on button "Bet Now $3.50" at bounding box center [284, 456] width 75 height 18
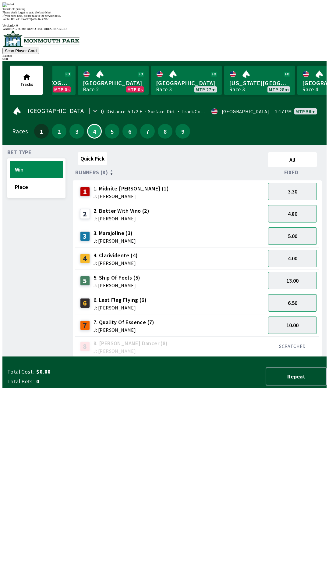
click at [223, 357] on div "Quick Pick All Runners (8) Fixed 1 1. [PERSON_NAME] (1) J: [PERSON_NAME] 3.30 2…" at bounding box center [200, 253] width 254 height 207
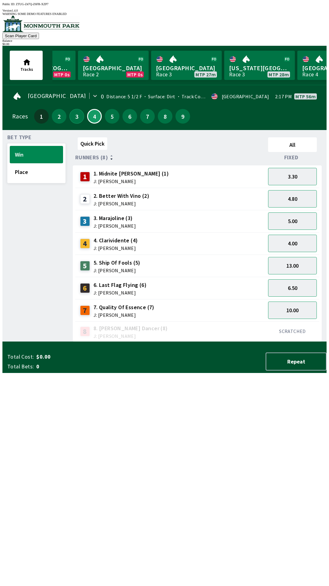
click at [74, 109] on button "3" at bounding box center [77, 116] width 15 height 15
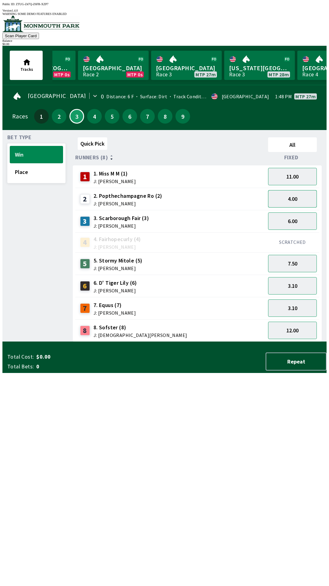
click at [299, 195] on button "4.00" at bounding box center [292, 198] width 49 height 17
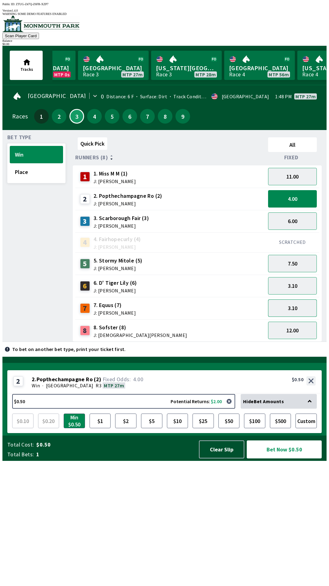
click at [298, 306] on button "3.10" at bounding box center [292, 307] width 49 height 17
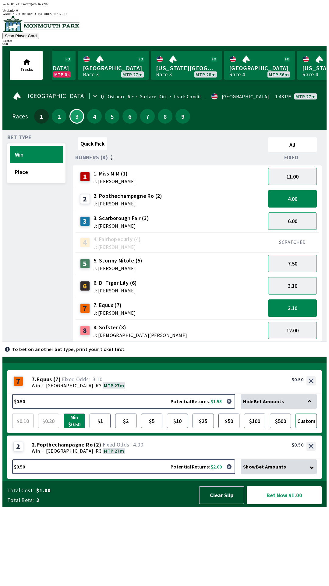
click at [305, 428] on button "Custom" at bounding box center [306, 420] width 21 height 15
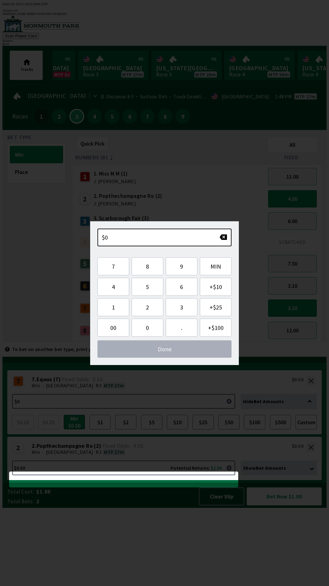
click at [229, 342] on div "Quick Pick All Runners (8) Fixed 1 1. Miss M M (1) J: [PERSON_NAME] 11.00 2 2. …" at bounding box center [200, 238] width 254 height 207
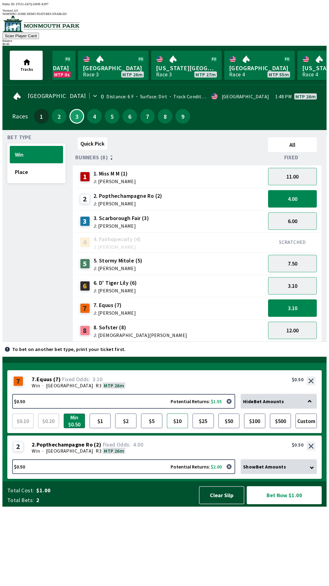
click at [182, 428] on button "$10" at bounding box center [177, 420] width 21 height 15
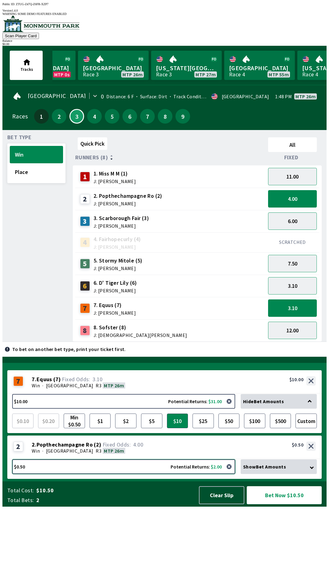
click at [185, 474] on button "$0.50 Potential Returns: $2.00" at bounding box center [123, 466] width 223 height 15
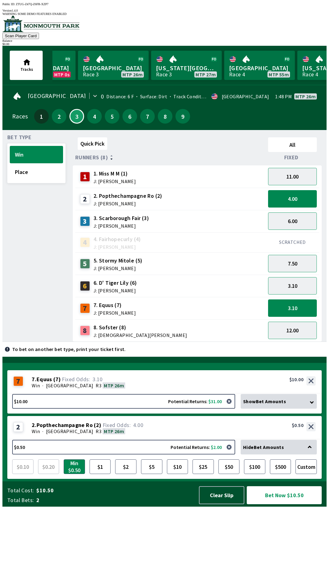
click at [200, 440] on div "2 2 . Popthechampagne Ro ( 2 ) Win · [STREET_ADDRESS]. Popthechampagne Ro (2) 4…" at bounding box center [164, 428] width 315 height 24
click at [176, 474] on button "$10" at bounding box center [177, 466] width 21 height 15
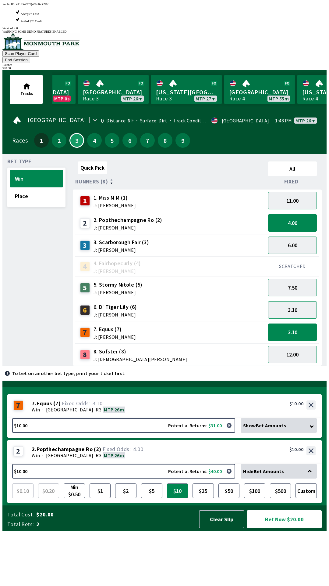
click at [289, 528] on button "Bet Now $20.00" at bounding box center [284, 519] width 75 height 18
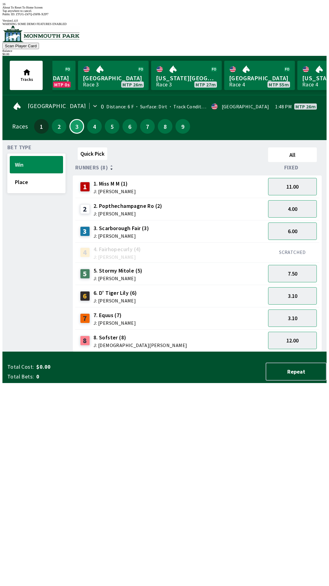
click at [215, 343] on div "Quick Pick All Runners (8) Fixed 1 1. Miss M M (1) J: [PERSON_NAME] 11.00 2 2. …" at bounding box center [200, 248] width 254 height 207
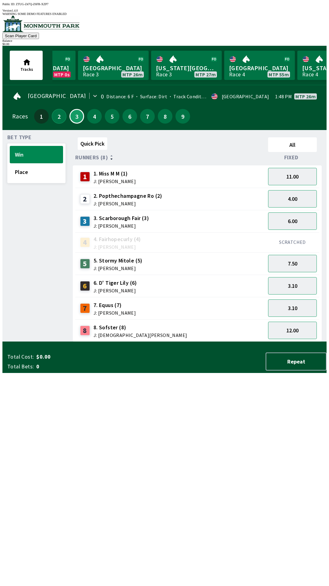
click at [54, 115] on button "2" at bounding box center [59, 116] width 15 height 15
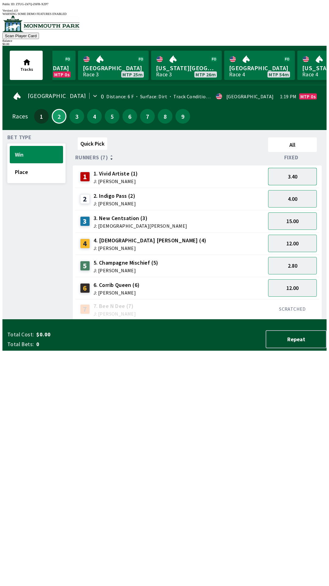
click at [296, 173] on button "3.40" at bounding box center [292, 176] width 49 height 17
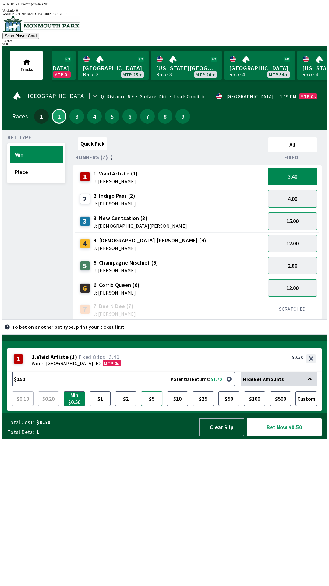
click at [156, 406] on button "$5" at bounding box center [151, 398] width 21 height 15
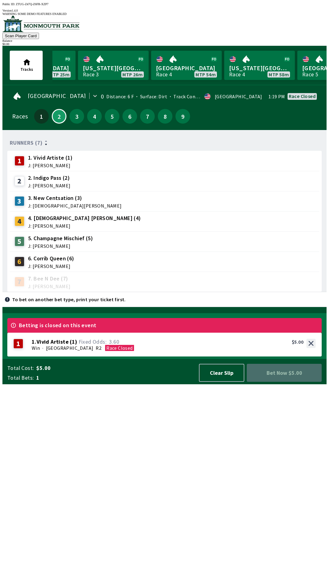
click at [136, 234] on div "5 5. Champagne Mischief (5) J: [PERSON_NAME]" at bounding box center [164, 241] width 305 height 15
click at [166, 242] on div "5 5. Champagne Mischief (5) J: [PERSON_NAME]" at bounding box center [164, 241] width 305 height 15
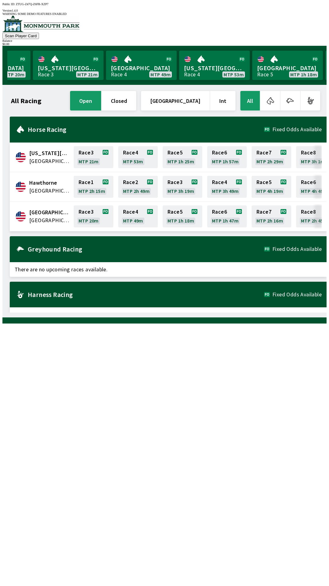
click at [309, 42] on div "$ 0.00" at bounding box center [164, 43] width 325 height 3
click at [307, 42] on div "$ 0.00" at bounding box center [164, 43] width 325 height 3
click at [309, 42] on div "$ 0.00" at bounding box center [164, 43] width 325 height 3
click at [305, 42] on div "$ 0.00" at bounding box center [164, 43] width 325 height 3
click at [307, 46] on div "[GEOGRAPHIC_DATA] 3 MTP 19m [US_STATE][GEOGRAPHIC_DATA] 3 MTP 20m [GEOGRAPHIC_D…" at bounding box center [167, 65] width 320 height 39
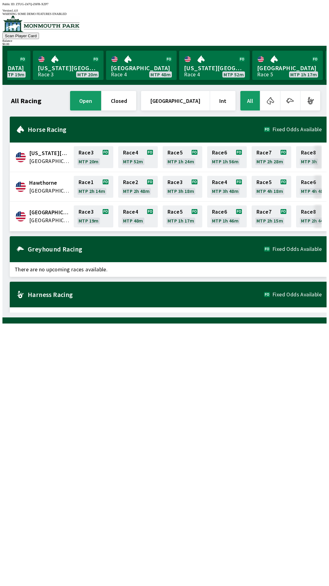
click at [39, 33] on button "Scan Player Card" at bounding box center [20, 36] width 37 height 6
click at [230, 312] on div "All Racing open closed [GEOGRAPHIC_DATA] Int All [US_STATE][GEOGRAPHIC_DATA] [G…" at bounding box center [167, 201] width 320 height 223
click at [99, 216] on link "Race 3 MTP 19m" at bounding box center [94, 216] width 40 height 22
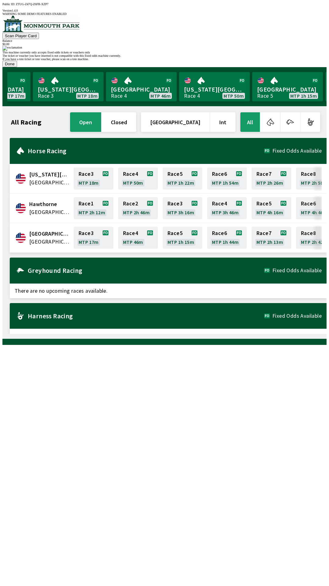
click at [215, 257] on div "Greyhound Racing Fixed Odds Available" at bounding box center [168, 270] width 317 height 26
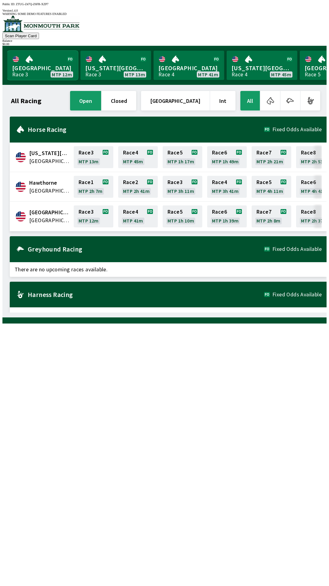
click at [46, 61] on link "Monmouth Park Race 3 MTP 12m" at bounding box center [42, 65] width 71 height 29
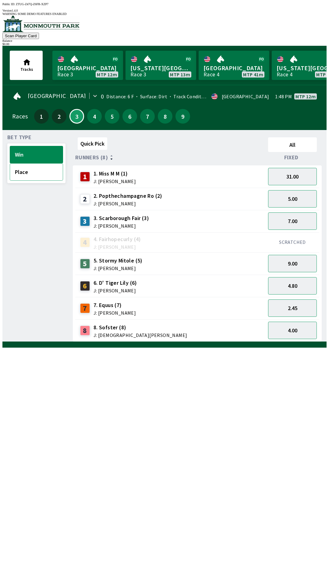
click at [38, 167] on button "Place" at bounding box center [36, 171] width 53 height 17
click at [297, 277] on button "2.50" at bounding box center [292, 285] width 49 height 17
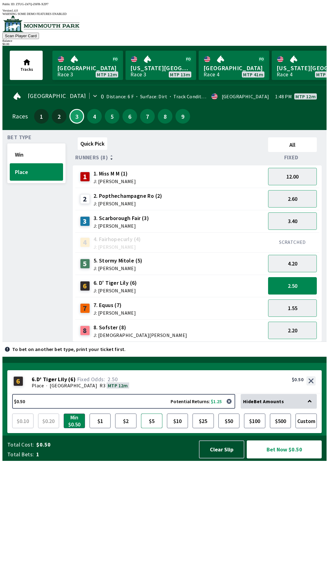
click at [155, 428] on button "$5" at bounding box center [151, 420] width 21 height 15
click at [231, 407] on button "button" at bounding box center [229, 401] width 12 height 12
click at [37, 163] on button "Place" at bounding box center [36, 171] width 53 height 17
click at [41, 156] on button "Win" at bounding box center [36, 154] width 53 height 17
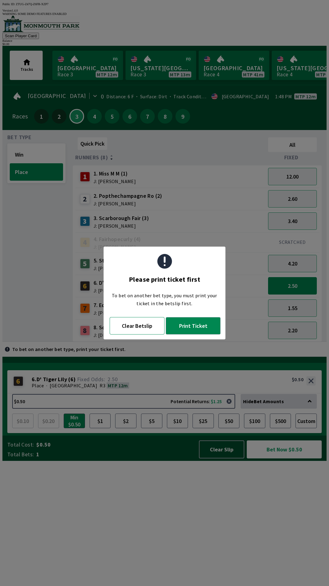
click at [136, 328] on button "Clear Betslip" at bounding box center [137, 325] width 55 height 17
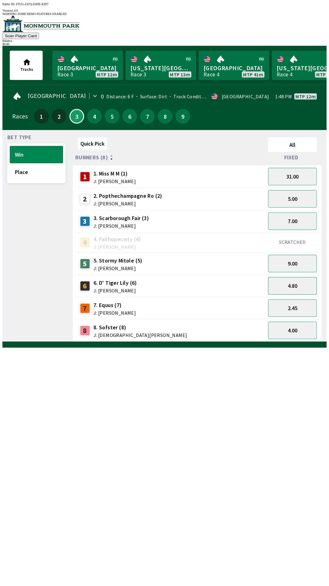
click at [290, 279] on button "4.80" at bounding box center [292, 285] width 49 height 17
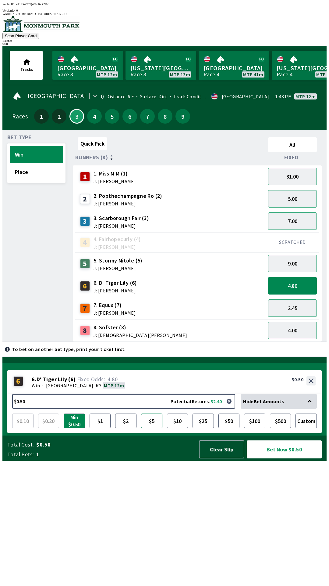
click at [155, 428] on button "$5" at bounding box center [151, 420] width 21 height 15
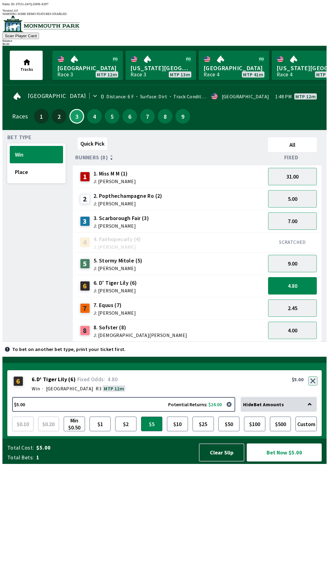
click at [315, 385] on button "button" at bounding box center [313, 380] width 9 height 9
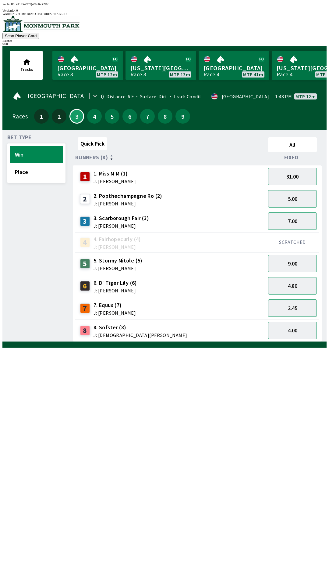
click at [316, 342] on div "Quick Pick All Runners (8) Fixed 1 1. Miss M M (1) J: [PERSON_NAME] 31.00 2 2. …" at bounding box center [200, 238] width 254 height 207
click at [295, 197] on button "5.00" at bounding box center [292, 198] width 49 height 17
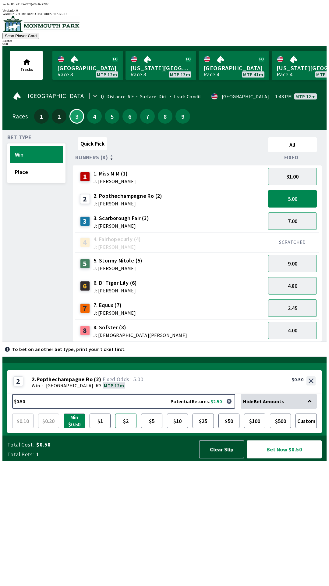
click at [125, 428] on button "$2" at bounding box center [125, 420] width 21 height 15
click at [31, 167] on button "Place" at bounding box center [36, 171] width 53 height 17
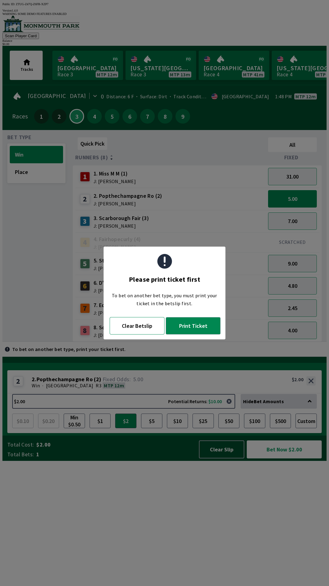
click at [134, 324] on button "Clear Betslip" at bounding box center [137, 325] width 55 height 17
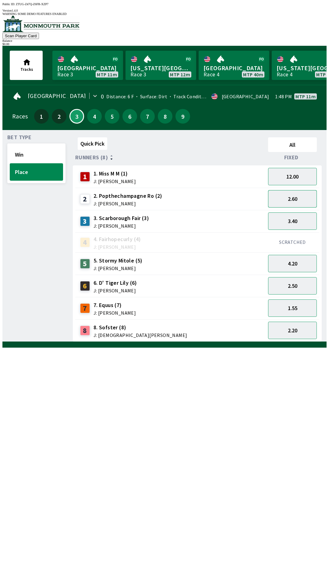
click at [289, 195] on button "2.60" at bounding box center [292, 198] width 49 height 17
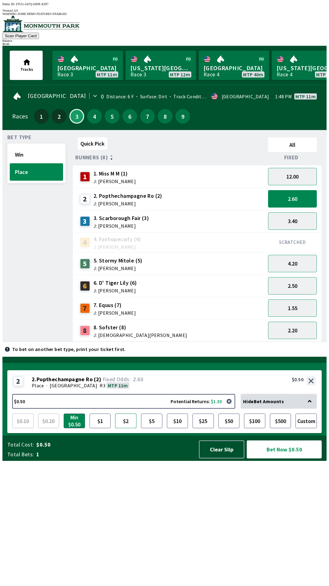
click at [130, 428] on button "$2" at bounding box center [125, 420] width 21 height 15
click at [156, 428] on button "$5" at bounding box center [151, 420] width 21 height 15
click at [131, 428] on button "$2" at bounding box center [125, 420] width 21 height 15
click at [277, 458] on button "Bet Now $2.00" at bounding box center [284, 449] width 75 height 18
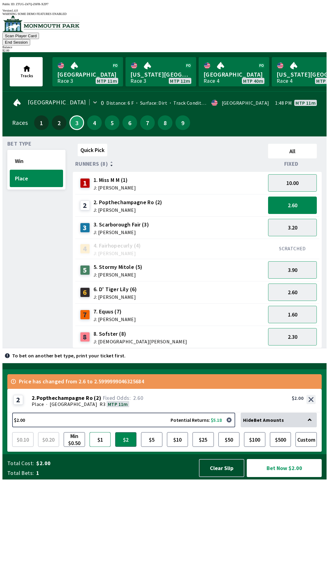
click at [93, 447] on button "$1" at bounding box center [100, 439] width 21 height 15
click at [127, 447] on button "$2" at bounding box center [125, 439] width 21 height 15
click at [276, 477] on button "Bet Now $2.00" at bounding box center [284, 468] width 75 height 18
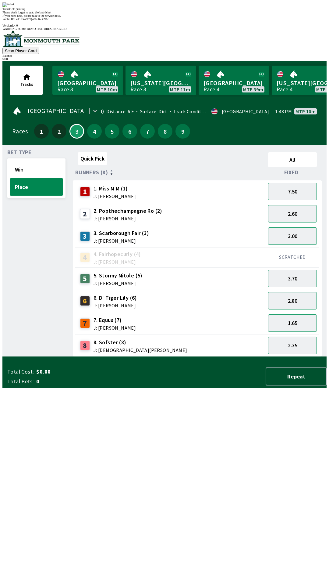
click at [194, 17] on div "Ticket 1 of 1 printing Please don't forget to grab the last ticket If you need …" at bounding box center [164, 9] width 325 height 15
click at [61, 17] on span "If you need help, please talk to the service desk." at bounding box center [31, 15] width 59 height 3
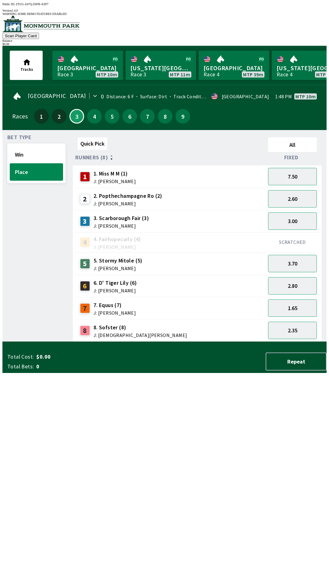
click at [182, 342] on div "Quick Pick All Runners (8) Fixed 1 1. Miss M M (1) J: [PERSON_NAME] 7.50 2 2. P…" at bounding box center [200, 238] width 254 height 207
click at [287, 297] on div "1.65" at bounding box center [293, 308] width 54 height 22
click at [101, 297] on div "7 7. Equus (7) J: [PERSON_NAME]" at bounding box center [170, 308] width 191 height 22
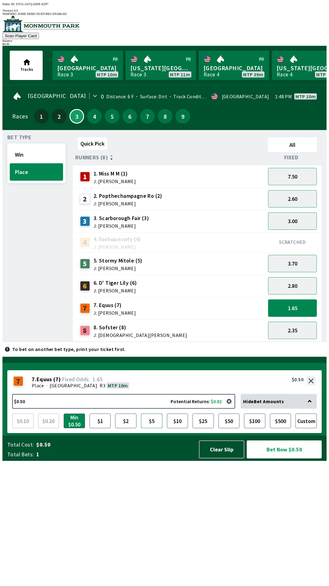
click at [148, 428] on button "$5" at bounding box center [151, 420] width 21 height 15
click at [178, 428] on button "$10" at bounding box center [177, 420] width 21 height 15
click at [127, 428] on button "$2" at bounding box center [125, 420] width 21 height 15
click at [154, 428] on button "$5" at bounding box center [151, 420] width 21 height 15
click at [30, 168] on button "Place" at bounding box center [36, 171] width 53 height 17
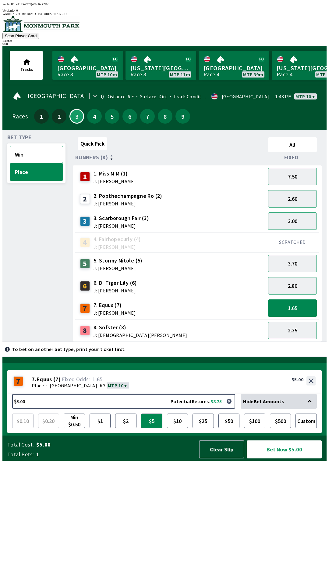
click at [16, 155] on button "Win" at bounding box center [36, 154] width 53 height 17
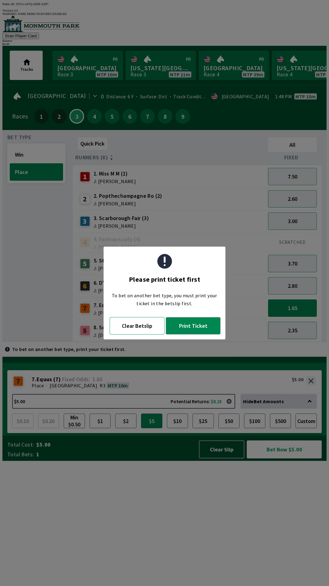
click at [126, 328] on button "Clear Betslip" at bounding box center [137, 325] width 55 height 17
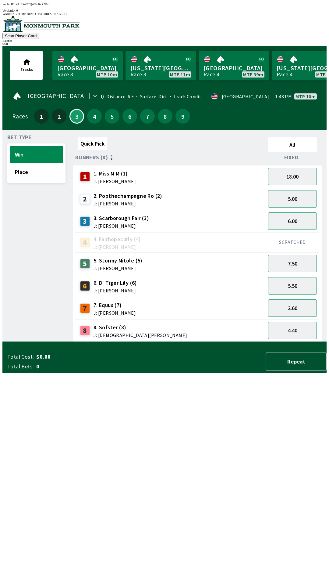
click at [251, 282] on div "6 6. D' Tiger Lily (6) J: [PERSON_NAME]" at bounding box center [171, 285] width 186 height 15
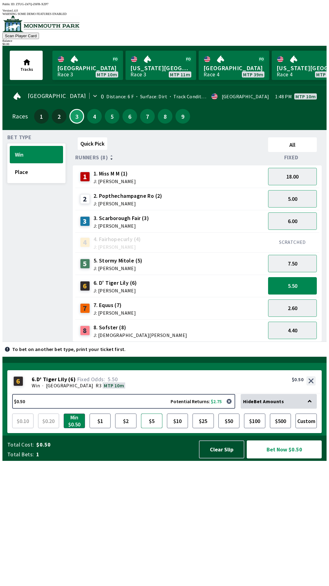
click at [153, 428] on button "$5" at bounding box center [151, 420] width 21 height 15
click at [132, 428] on button "$2" at bounding box center [125, 420] width 21 height 15
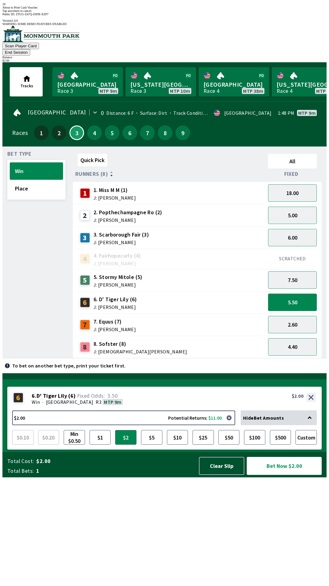
click at [59, 261] on div "Bet Type Win Place" at bounding box center [36, 254] width 58 height 207
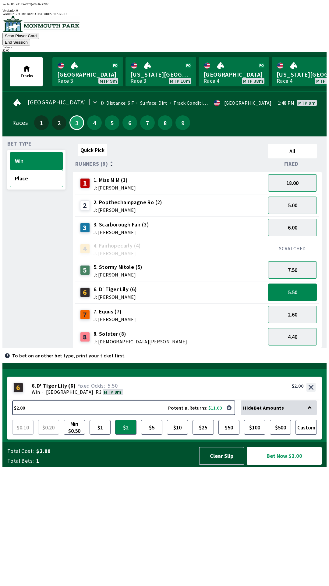
click at [21, 170] on button "Place" at bounding box center [36, 178] width 53 height 17
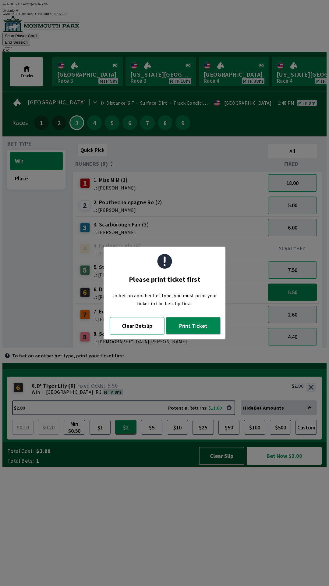
click at [129, 330] on button "Clear Betslip" at bounding box center [137, 325] width 55 height 17
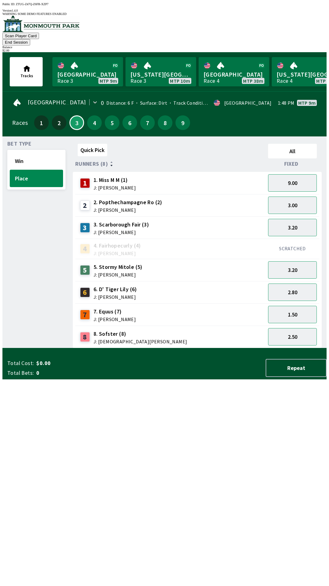
click at [96, 332] on div "8 8. Sofster (8) J: [DEMOGRAPHIC_DATA][PERSON_NAME]" at bounding box center [170, 336] width 191 height 22
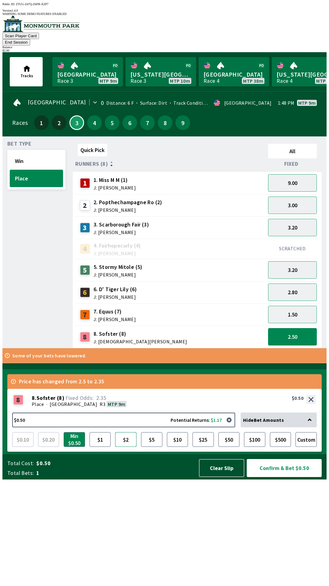
click at [128, 447] on button "$2" at bounding box center [125, 439] width 21 height 15
click at [157, 447] on button "$5" at bounding box center [151, 439] width 21 height 15
click at [20, 170] on button "Place" at bounding box center [36, 178] width 53 height 17
click at [23, 152] on button "Win" at bounding box center [36, 160] width 53 height 17
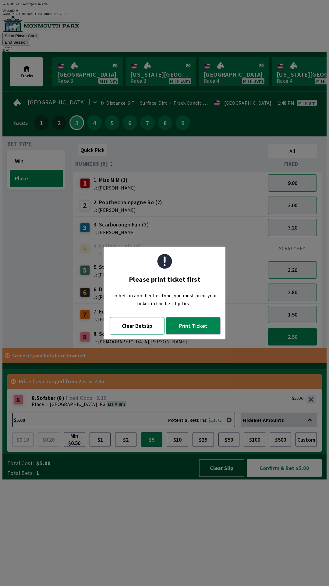
click at [129, 330] on button "Clear Betslip" at bounding box center [137, 325] width 55 height 17
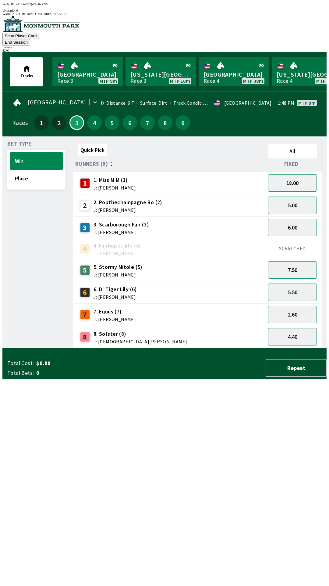
click at [87, 332] on div "8" at bounding box center [85, 337] width 10 height 10
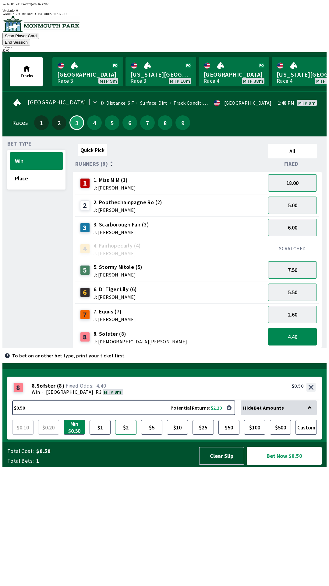
click at [128, 434] on button "$2" at bounding box center [125, 427] width 21 height 15
click at [149, 434] on button "$5" at bounding box center [151, 427] width 21 height 15
click at [111, 294] on span "J: [PERSON_NAME]" at bounding box center [116, 296] width 44 height 5
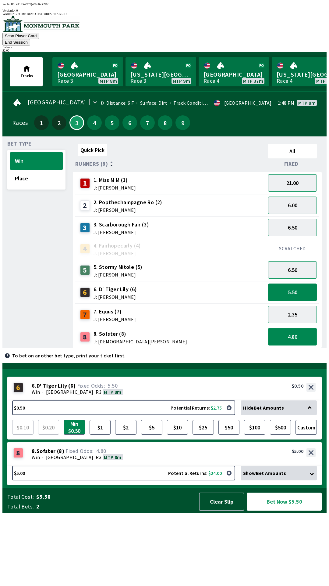
click at [282, 330] on button "4.80" at bounding box center [292, 336] width 49 height 17
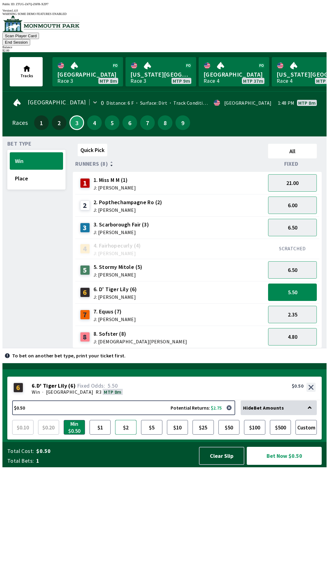
click at [122, 434] on button "$2" at bounding box center [125, 427] width 21 height 15
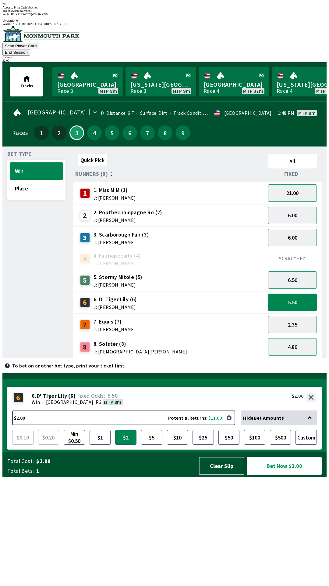
click at [231, 358] on div "Quick Pick All Runners (8) Fixed 1 1. Miss M M (1) J: [PERSON_NAME] 21.00 2 2. …" at bounding box center [200, 254] width 254 height 207
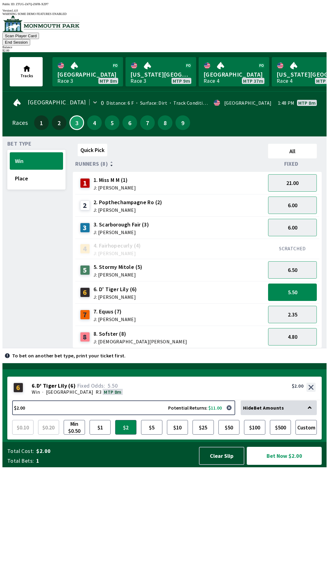
click at [288, 465] on button "Bet Now $2.00" at bounding box center [284, 456] width 75 height 18
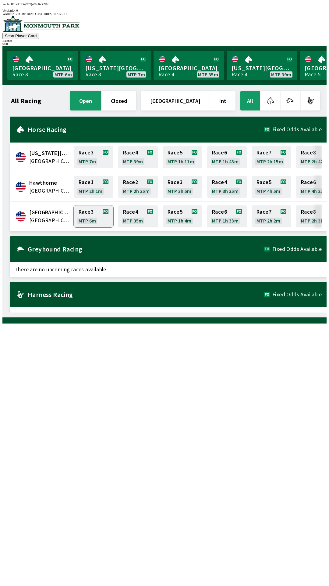
click at [98, 209] on link "Race 3 MTP 6m" at bounding box center [94, 216] width 40 height 22
click at [85, 207] on link "Race 4 MTP 14m" at bounding box center [94, 216] width 40 height 22
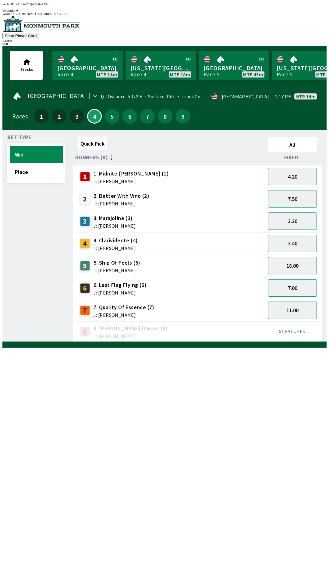
click at [294, 281] on button "7.00" at bounding box center [292, 287] width 49 height 17
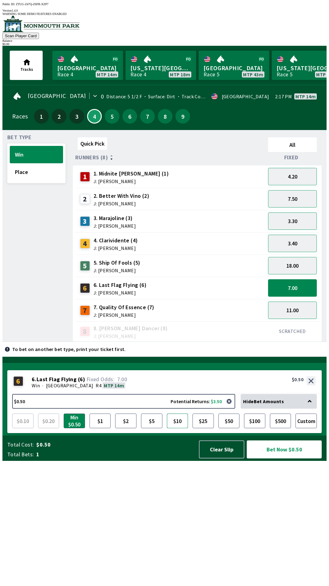
click at [177, 428] on button "$10" at bounding box center [177, 420] width 21 height 15
click at [301, 168] on button "4.20" at bounding box center [292, 176] width 49 height 17
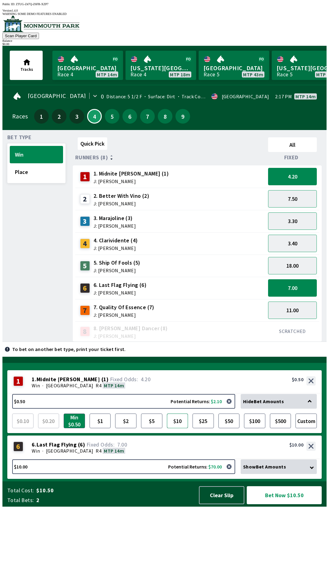
click at [176, 428] on button "$10" at bounding box center [177, 420] width 21 height 15
click at [300, 236] on button "3.40" at bounding box center [292, 243] width 49 height 17
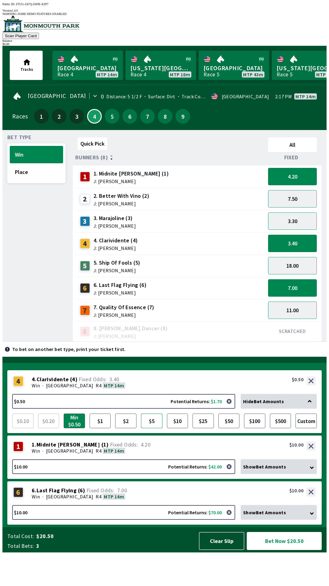
click at [152, 428] on button "$5" at bounding box center [151, 420] width 21 height 15
click at [217, 550] on button "Clear Slip" at bounding box center [221, 541] width 45 height 18
